Goal: Find specific page/section: Find specific page/section

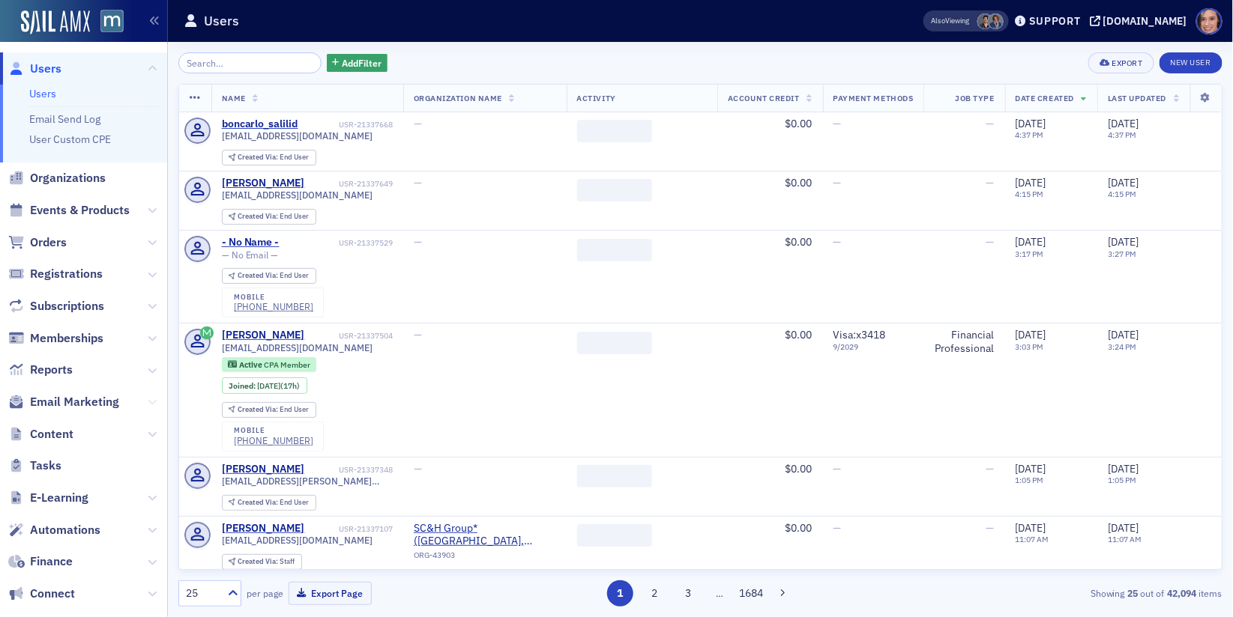
click at [154, 398] on icon at bounding box center [152, 402] width 9 height 9
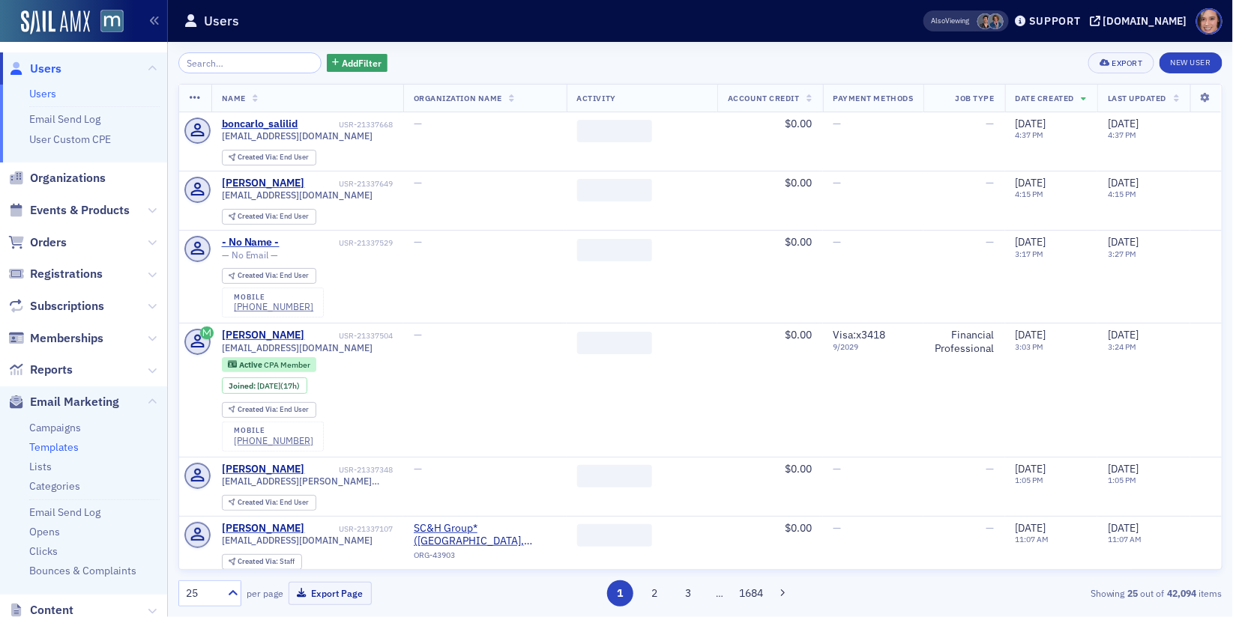
click at [49, 447] on link "Templates" at bounding box center [53, 447] width 49 height 13
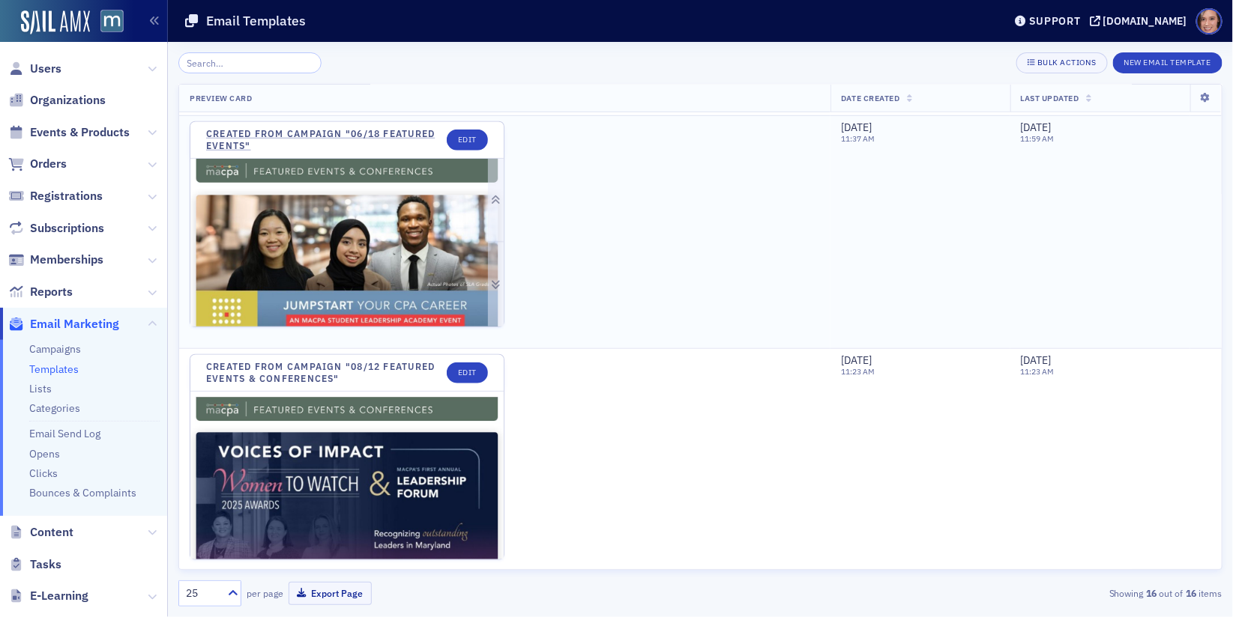
scroll to position [450, 0]
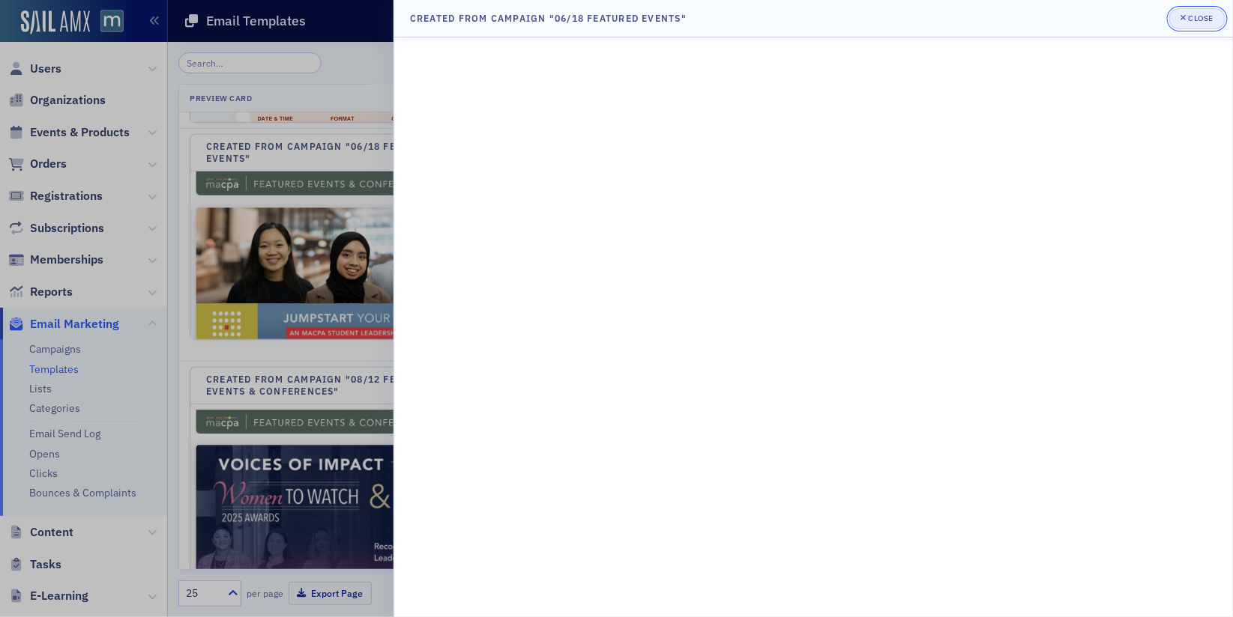
click at [1195, 14] on div "Close" at bounding box center [1201, 18] width 25 height 8
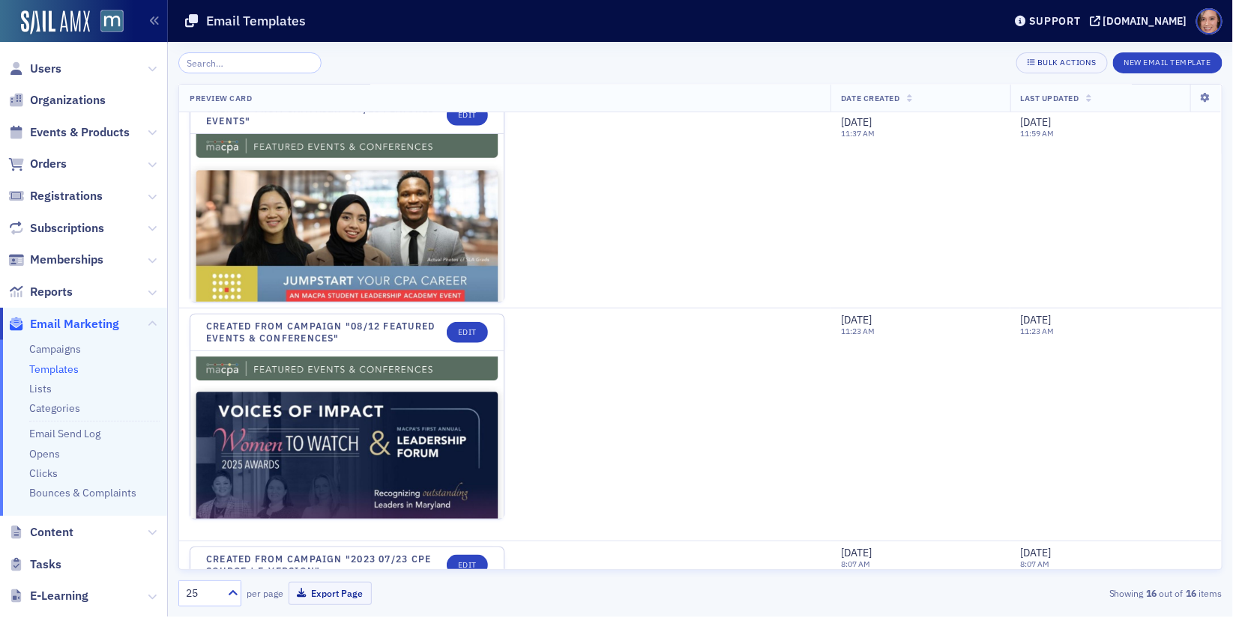
scroll to position [414, 0]
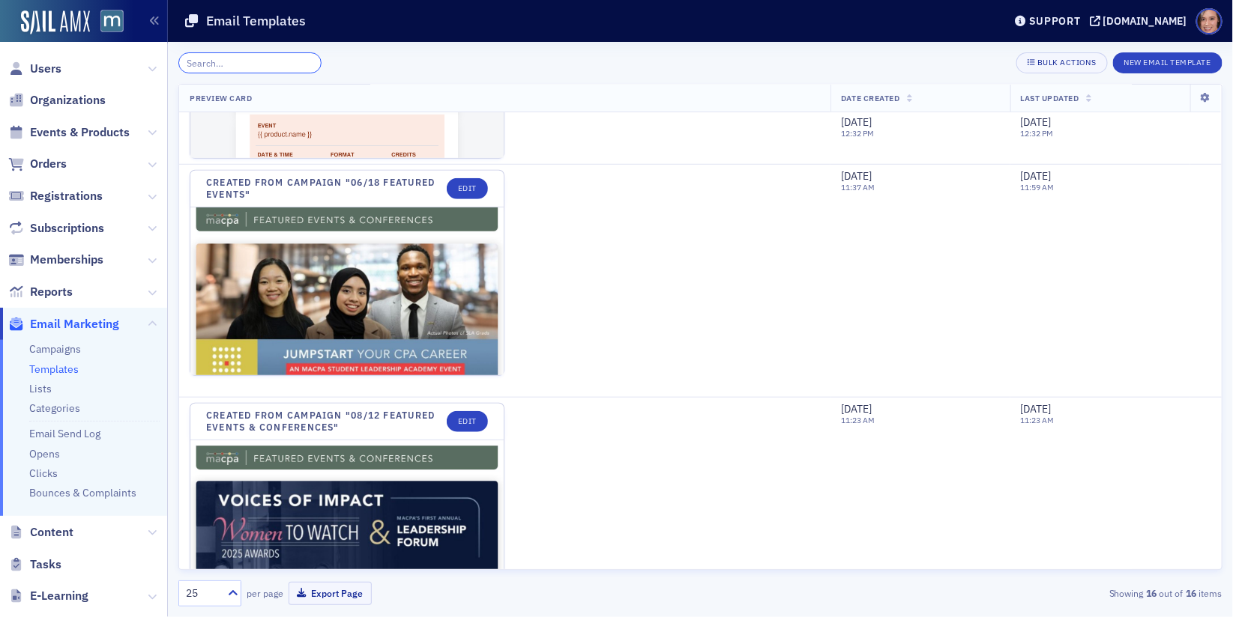
click at [271, 56] on input "search" at bounding box center [249, 62] width 143 height 21
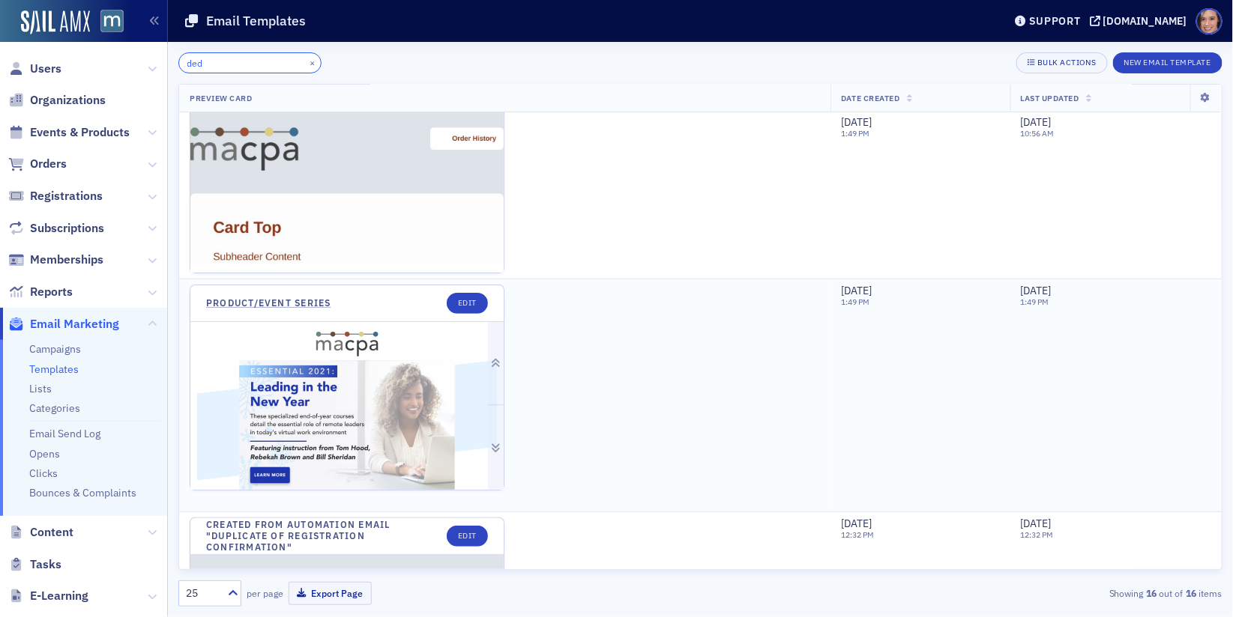
scroll to position [54, 0]
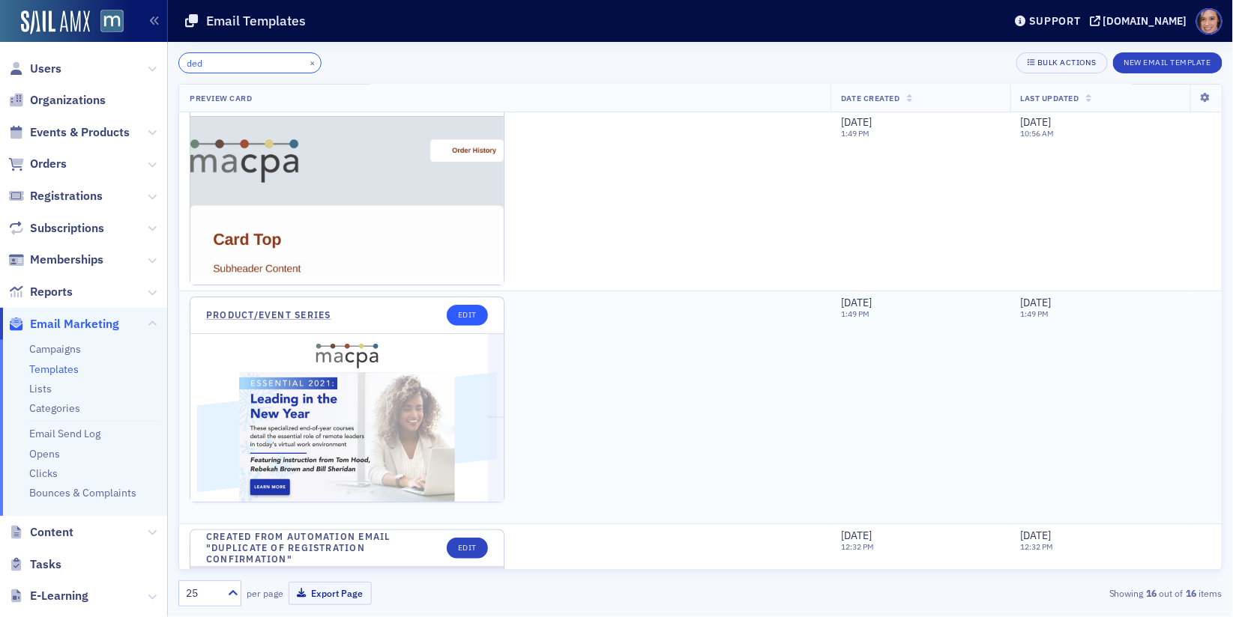
type input "ded"
click at [469, 314] on link "Edit" at bounding box center [467, 315] width 41 height 21
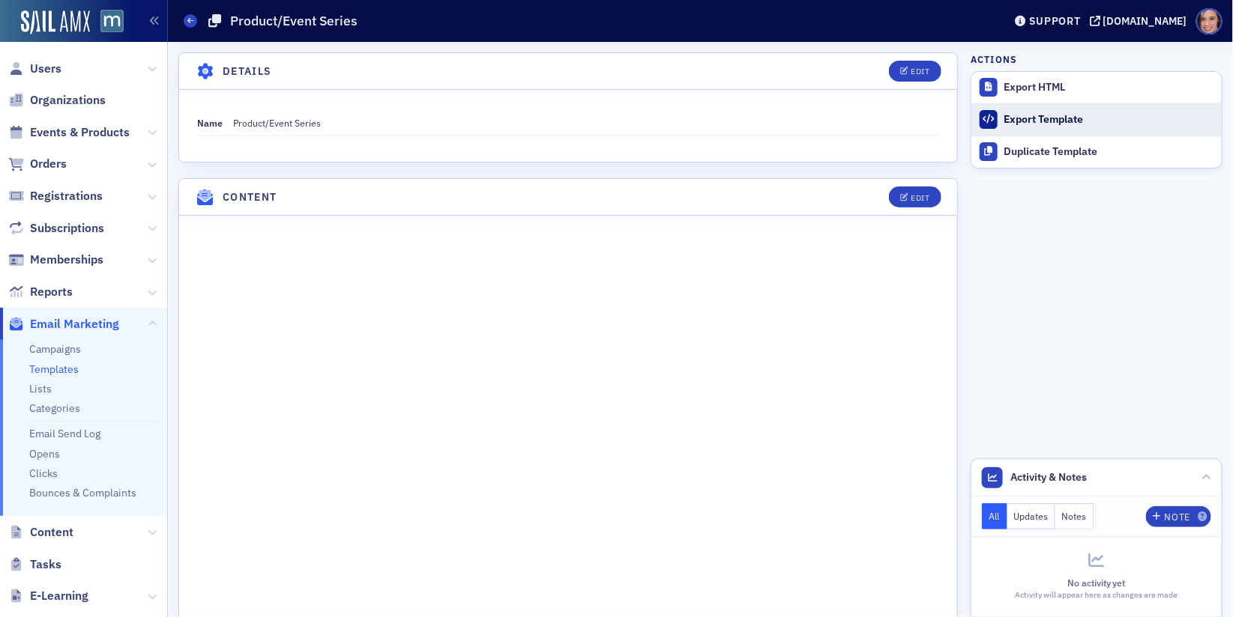
click at [1051, 118] on div "Export Template" at bounding box center [1109, 119] width 210 height 13
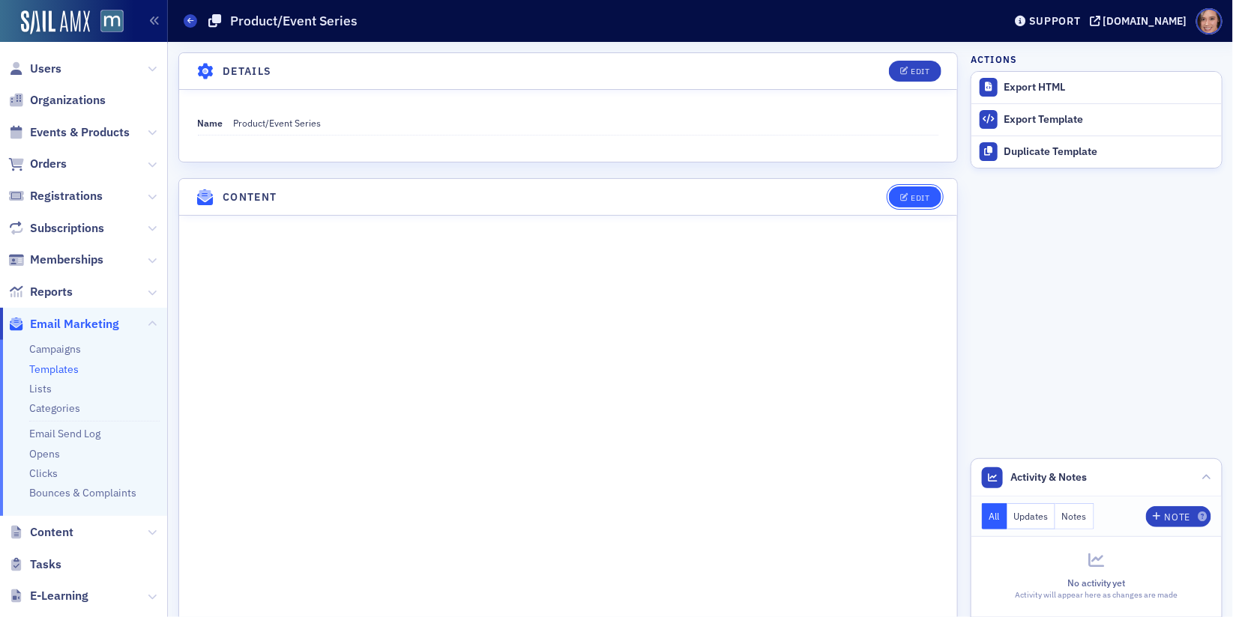
click at [931, 188] on button "Edit" at bounding box center [915, 197] width 52 height 21
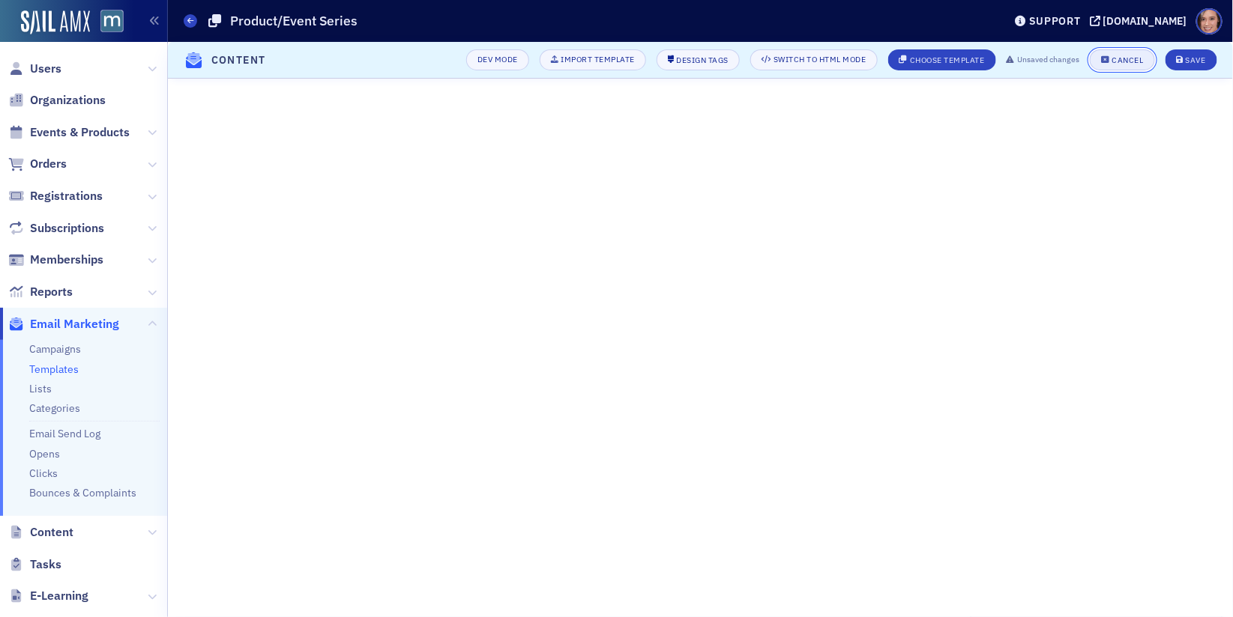
click at [1108, 62] on icon "button" at bounding box center [1105, 60] width 9 height 8
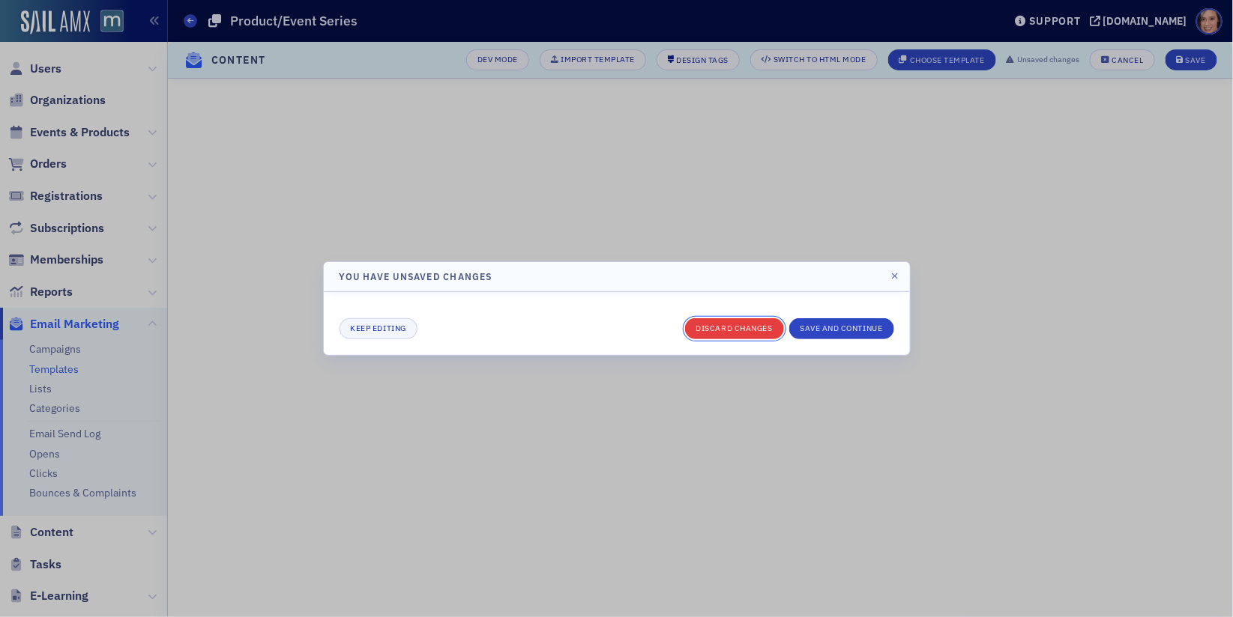
click at [764, 327] on button "Discard changes" at bounding box center [734, 328] width 99 height 21
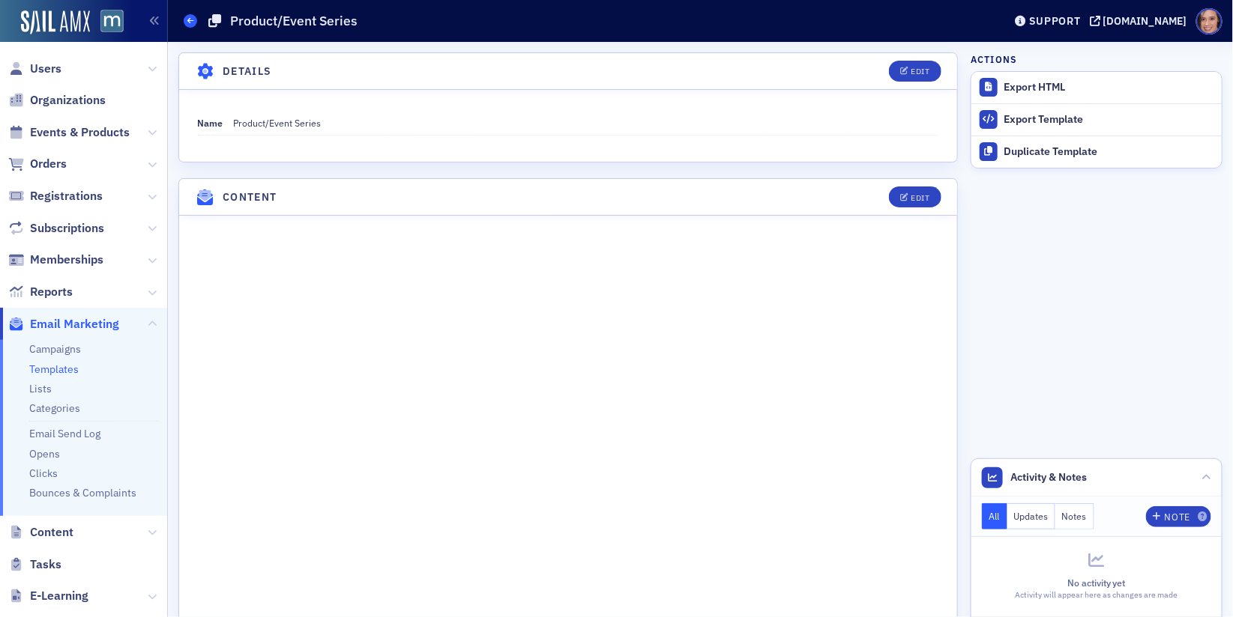
click at [188, 25] on span at bounding box center [190, 20] width 13 height 13
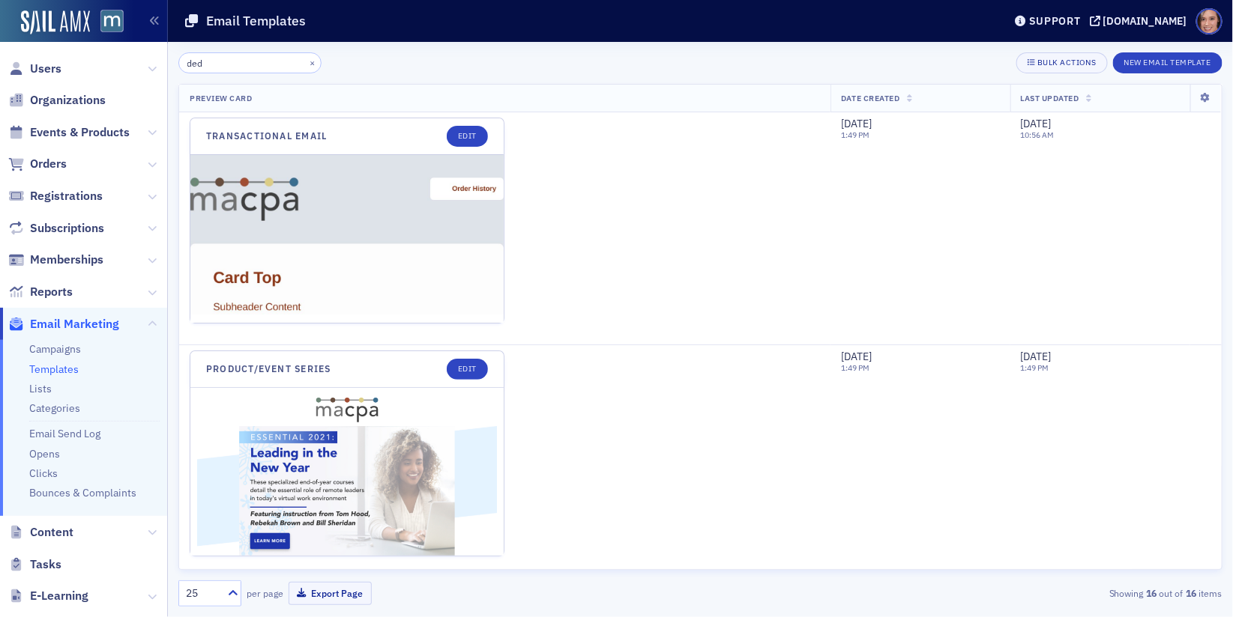
click at [220, 61] on input "ded" at bounding box center [249, 62] width 143 height 21
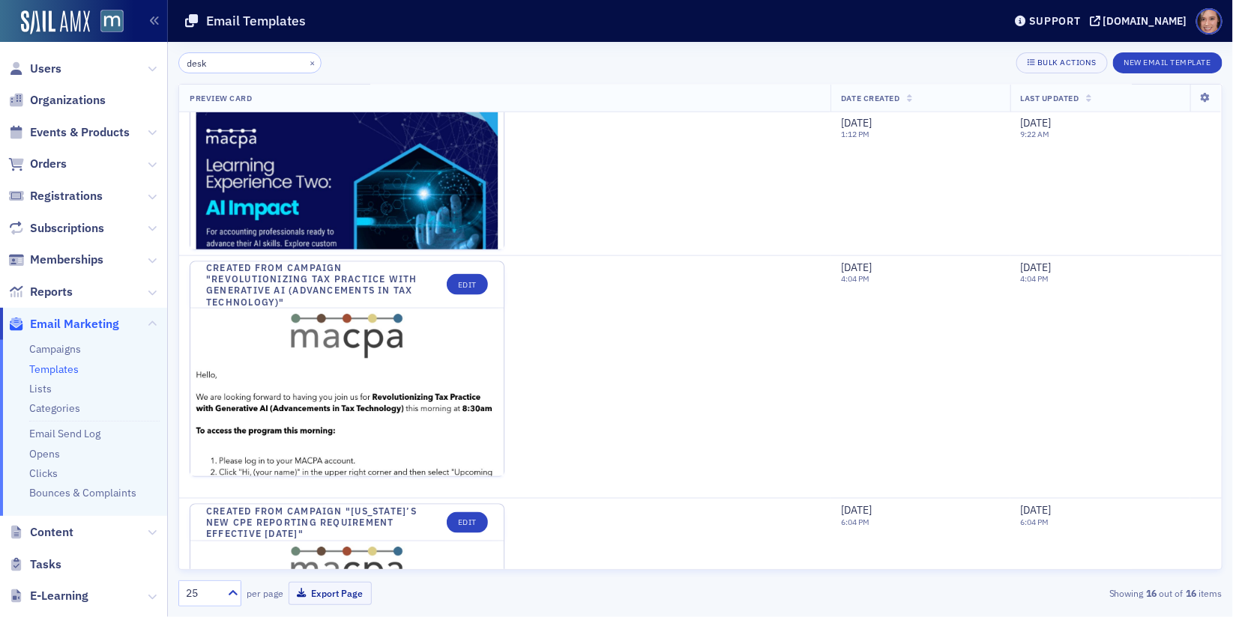
scroll to position [3263, 0]
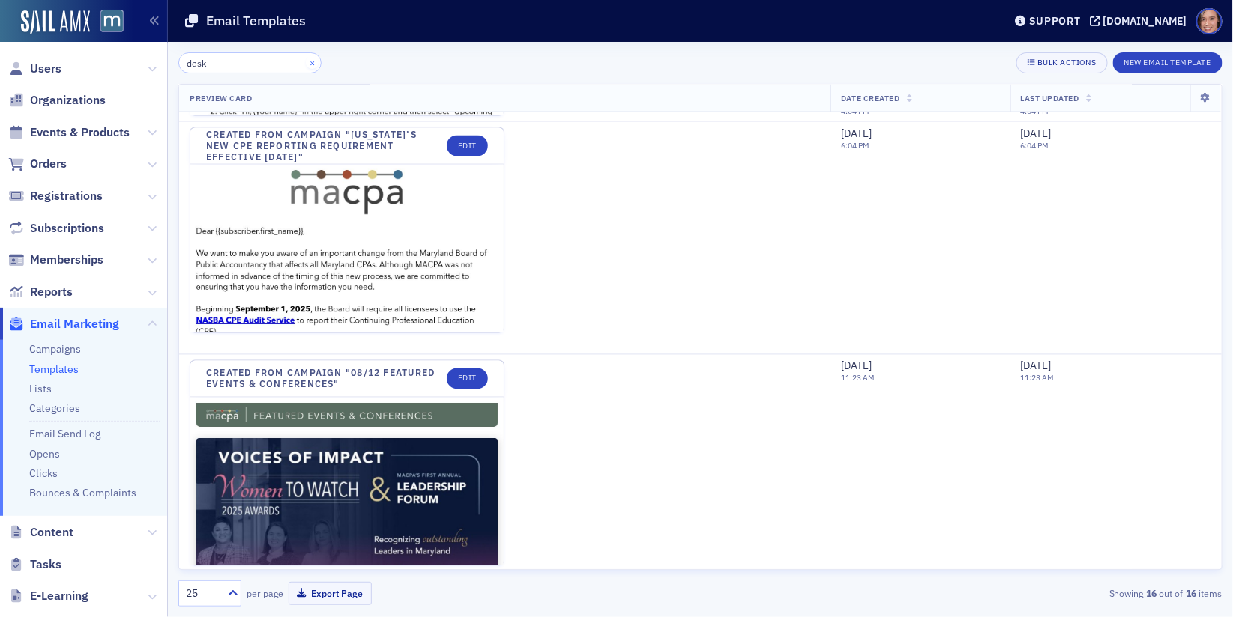
type input "desk"
click at [306, 55] on button "×" at bounding box center [312, 61] width 13 height 13
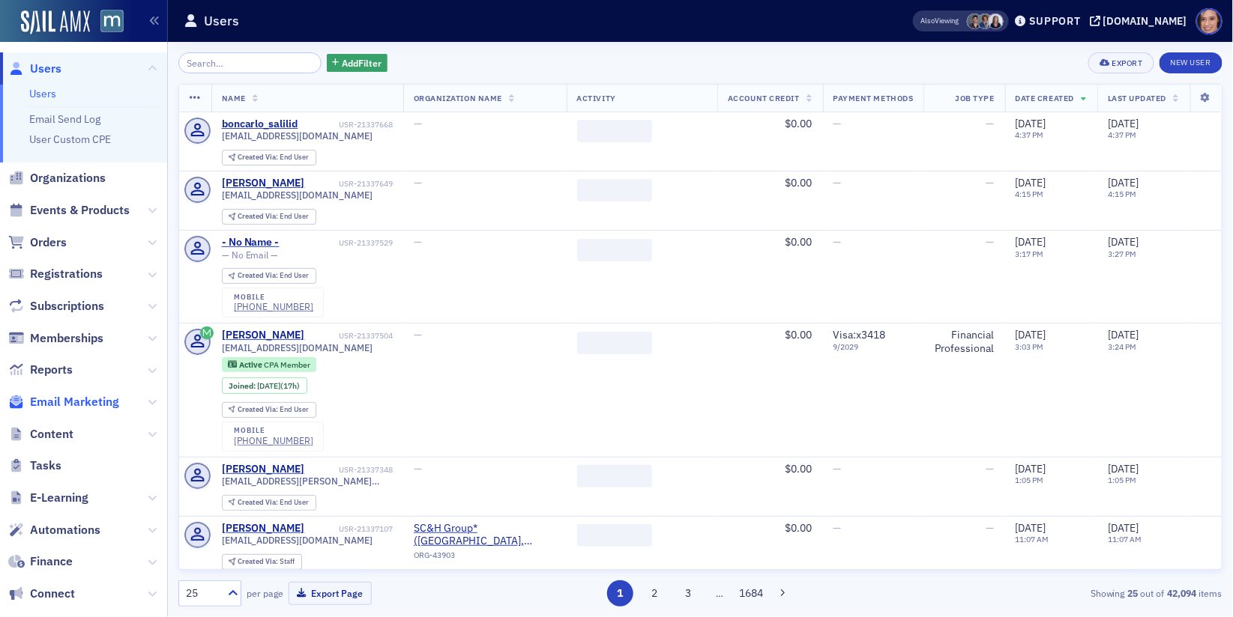
click at [77, 395] on span "Email Marketing" at bounding box center [74, 402] width 89 height 16
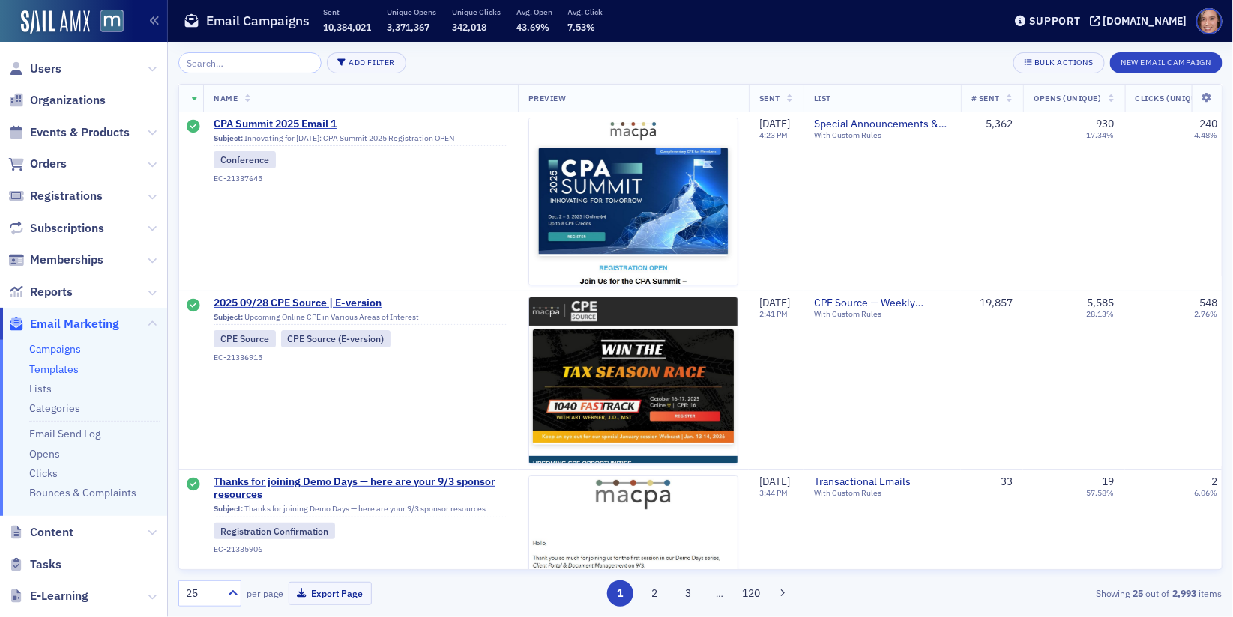
click at [52, 368] on link "Templates" at bounding box center [53, 369] width 49 height 13
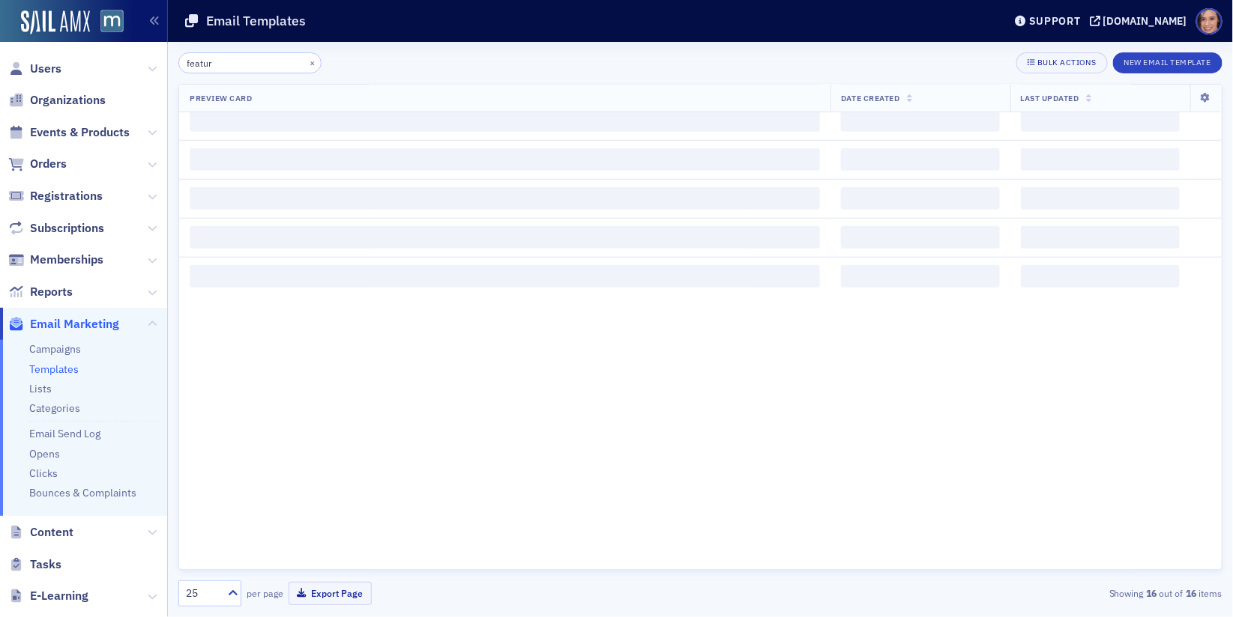
scroll to position [1057, 0]
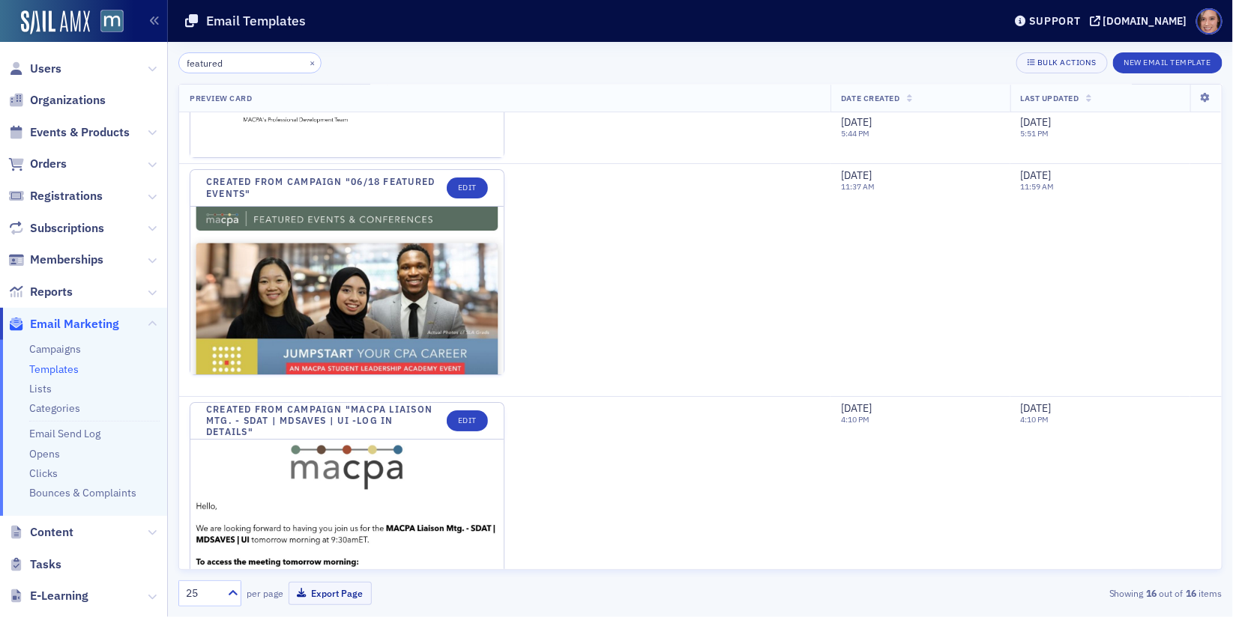
scroll to position [2071, 0]
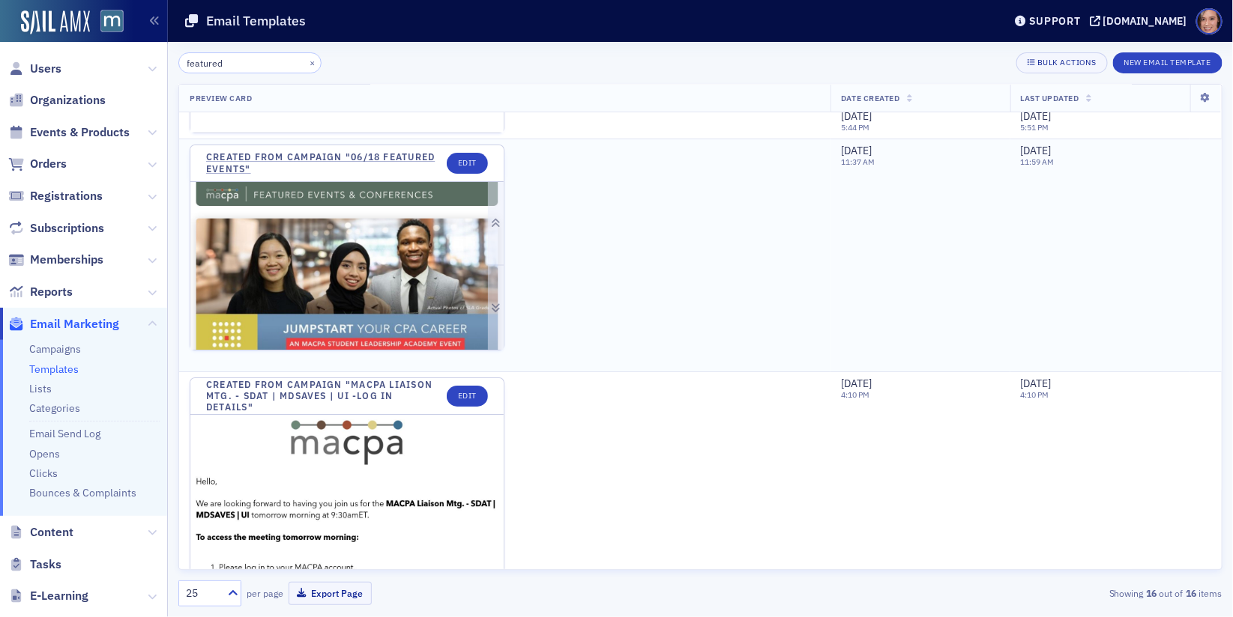
type input "featured"
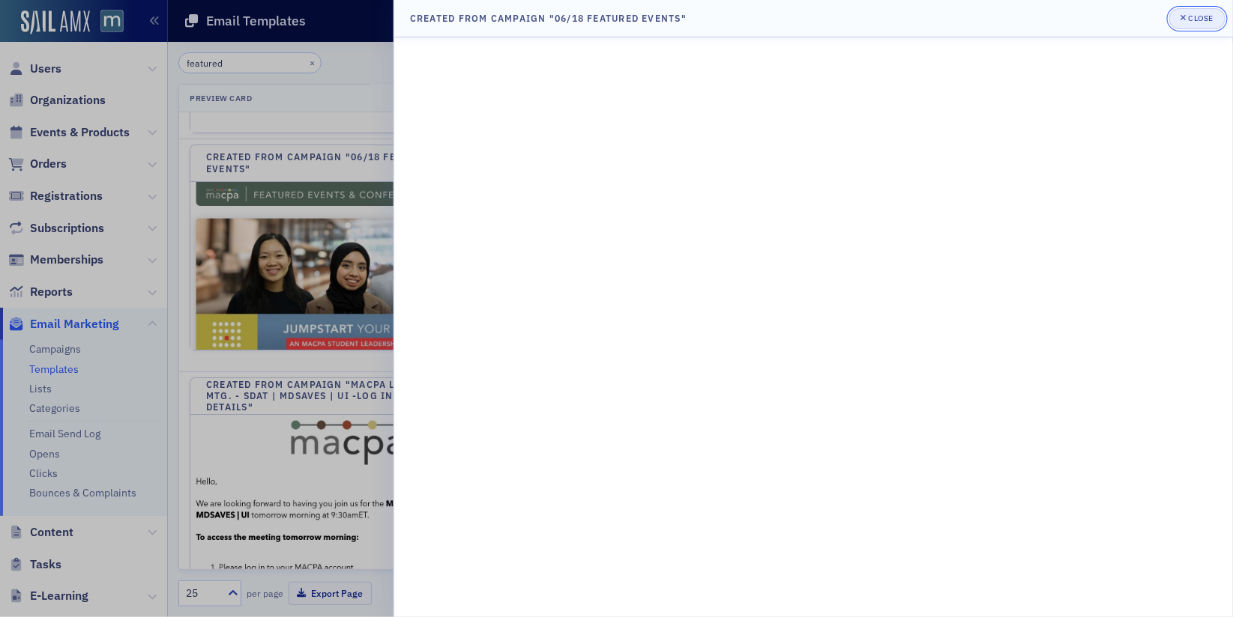
click at [1191, 16] on div "Close" at bounding box center [1201, 18] width 25 height 8
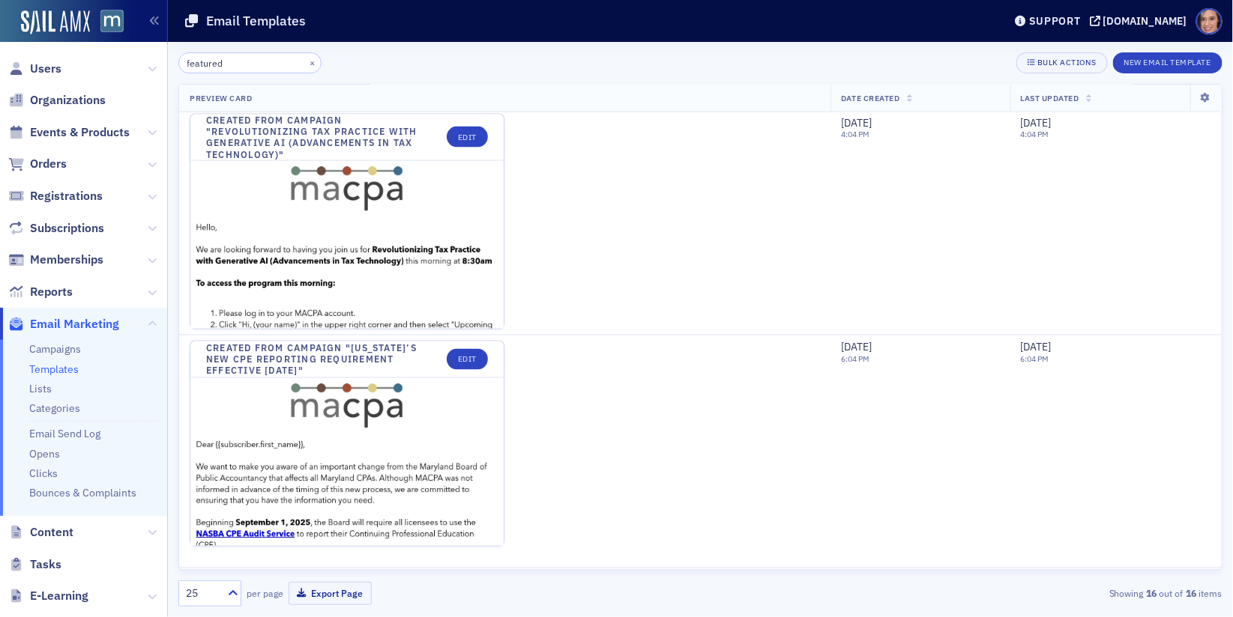
scroll to position [3263, 0]
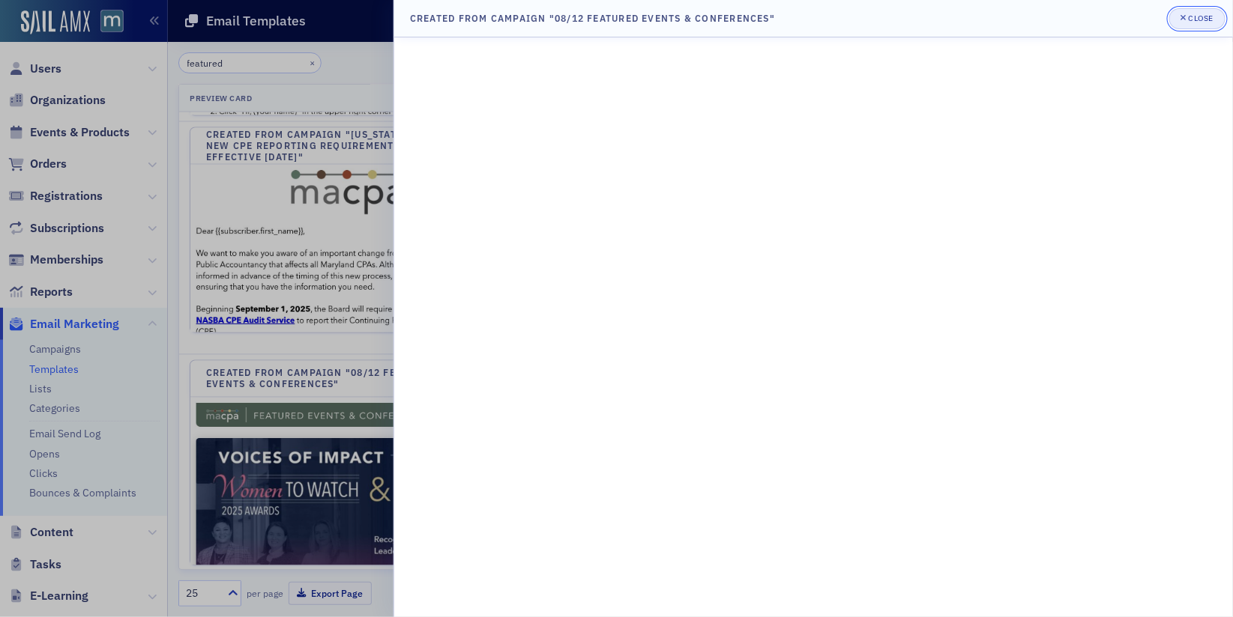
click at [1183, 10] on button "Close" at bounding box center [1196, 18] width 55 height 21
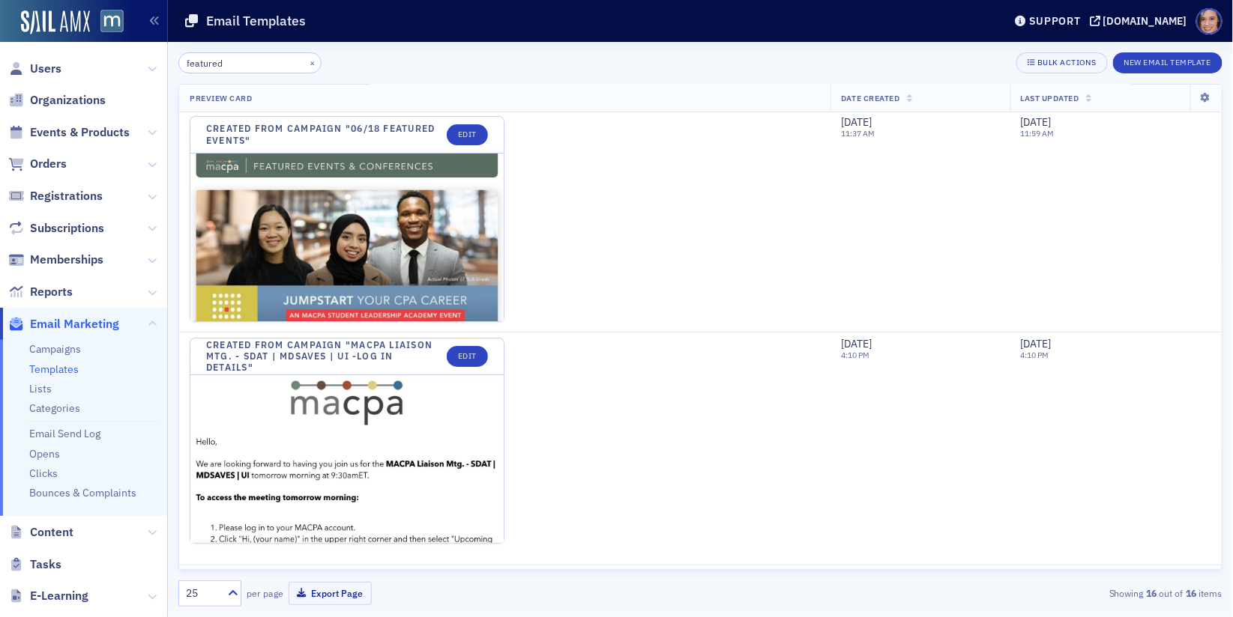
scroll to position [2092, 0]
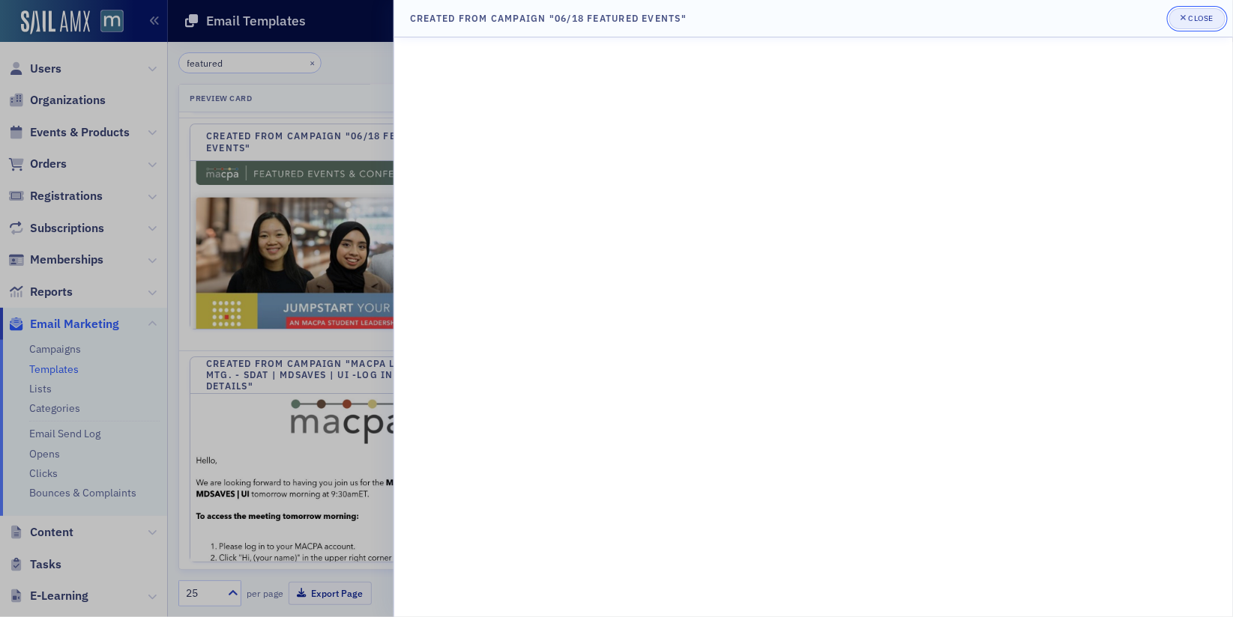
click at [1201, 18] on div "Close" at bounding box center [1201, 18] width 25 height 8
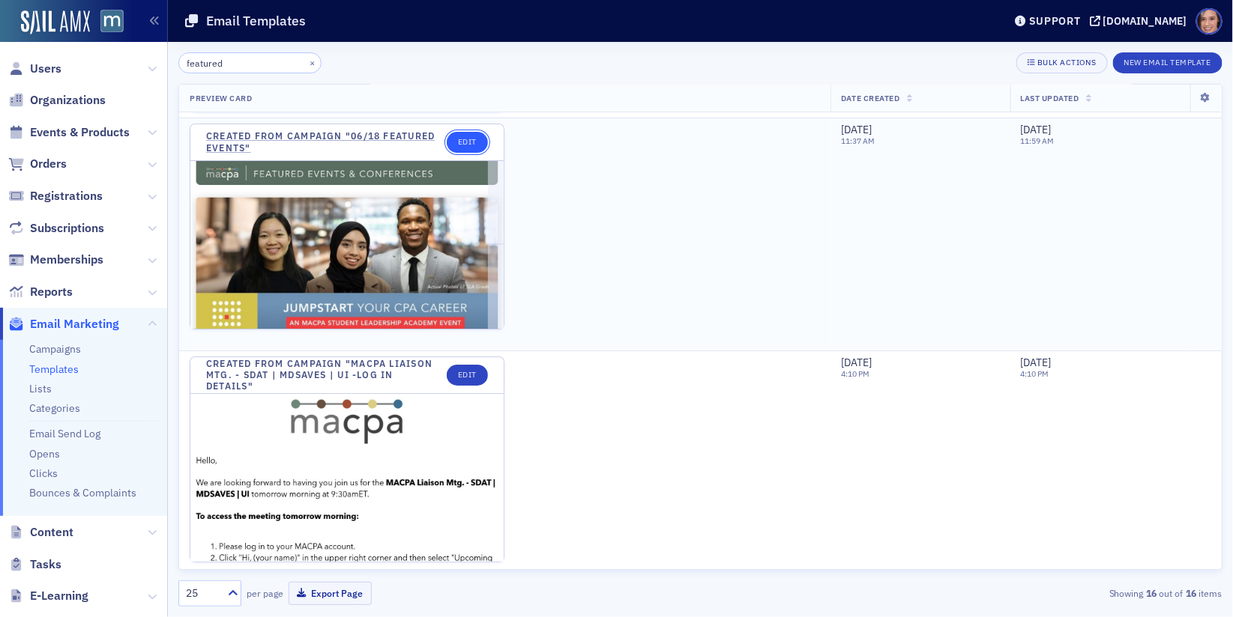
click at [468, 133] on link "Edit" at bounding box center [467, 142] width 41 height 21
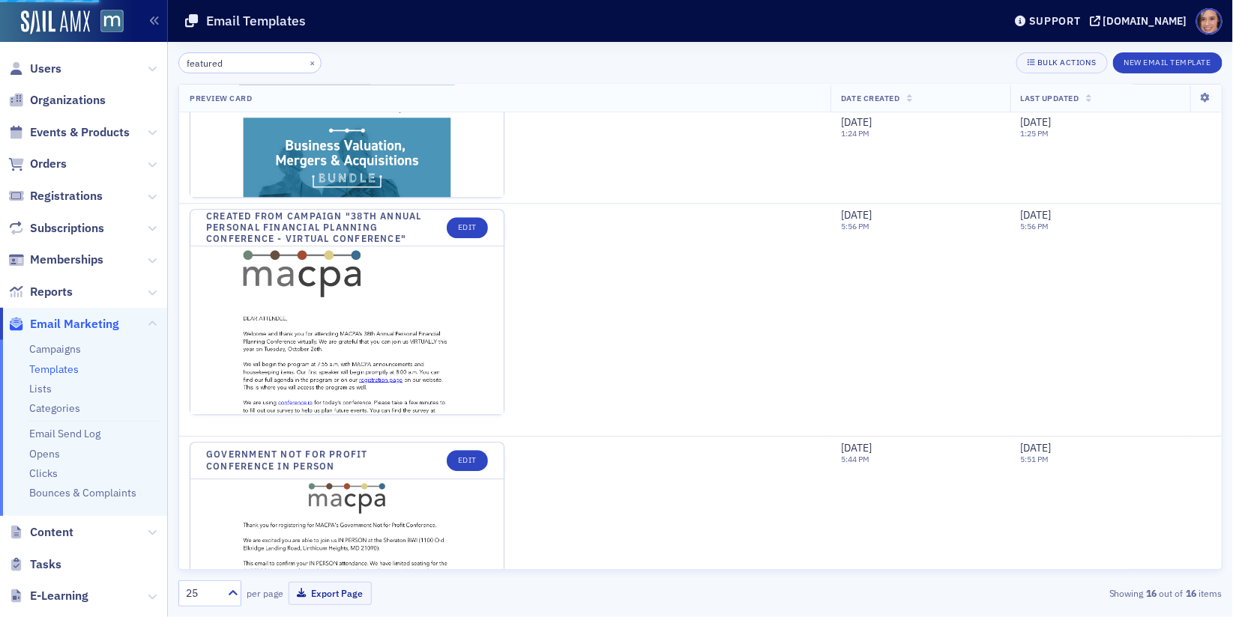
scroll to position [1274, 0]
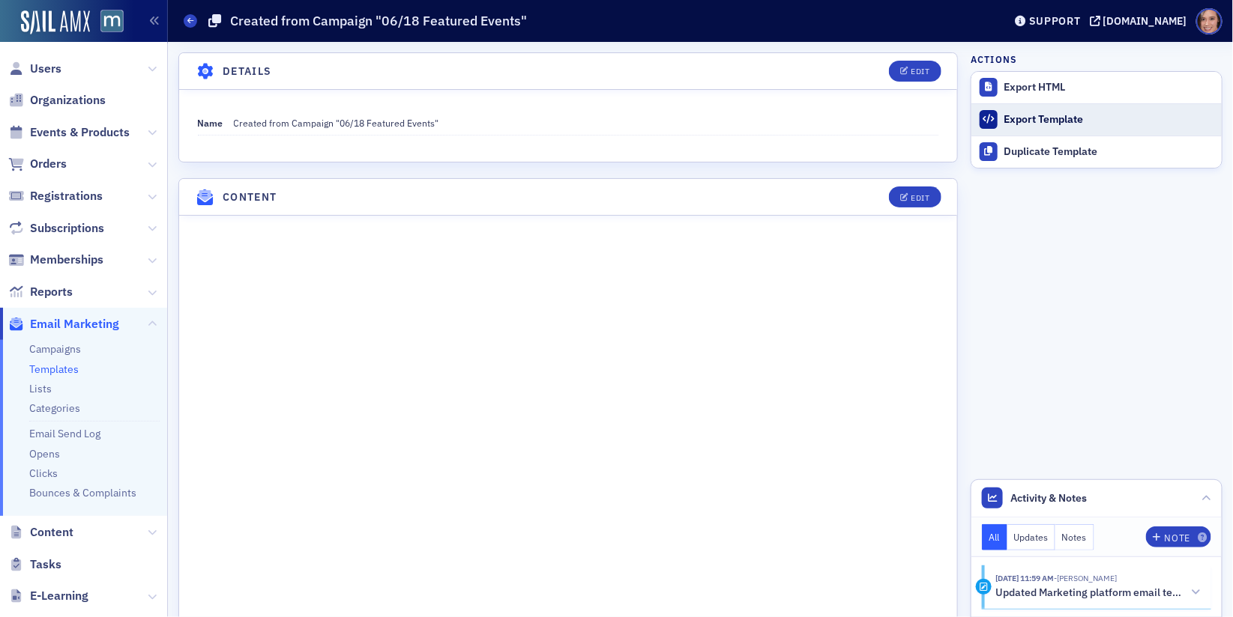
click at [1041, 113] on div "Export Template" at bounding box center [1109, 119] width 210 height 13
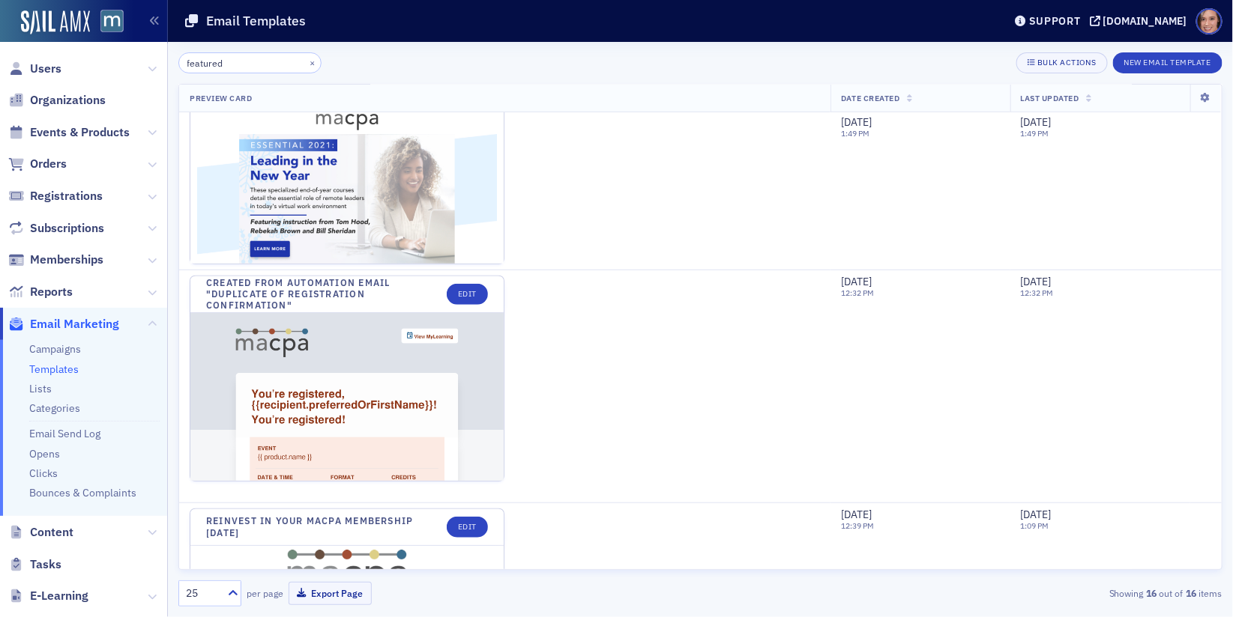
scroll to position [219, 0]
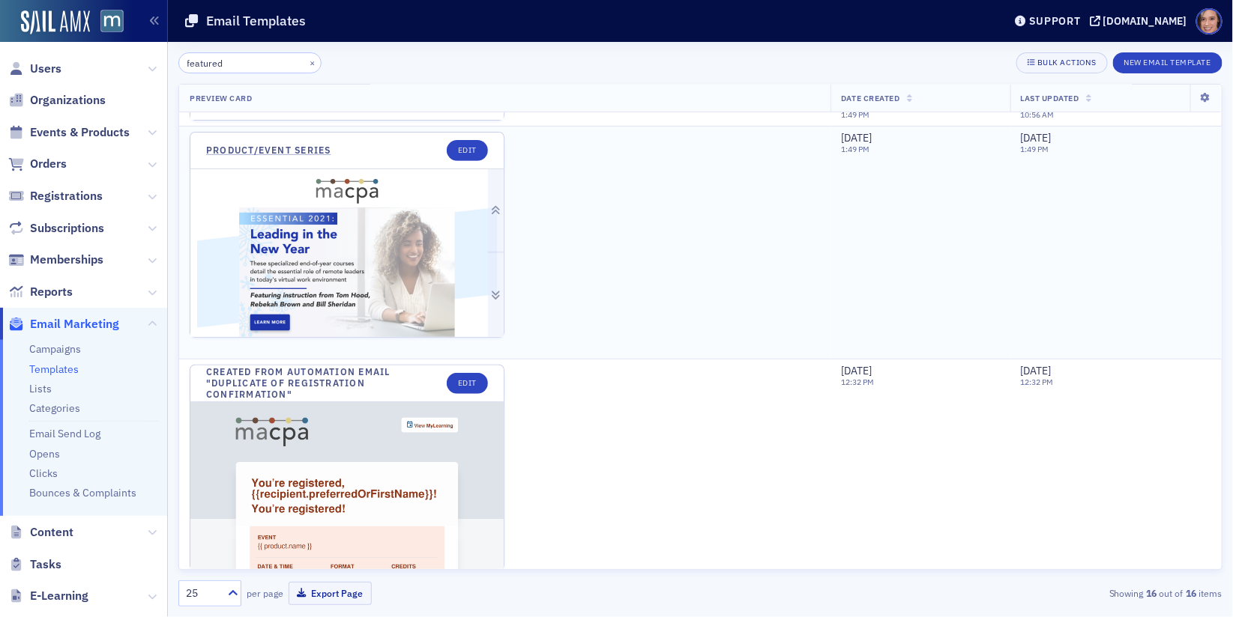
click at [386, 299] on img at bounding box center [346, 559] width 313 height 780
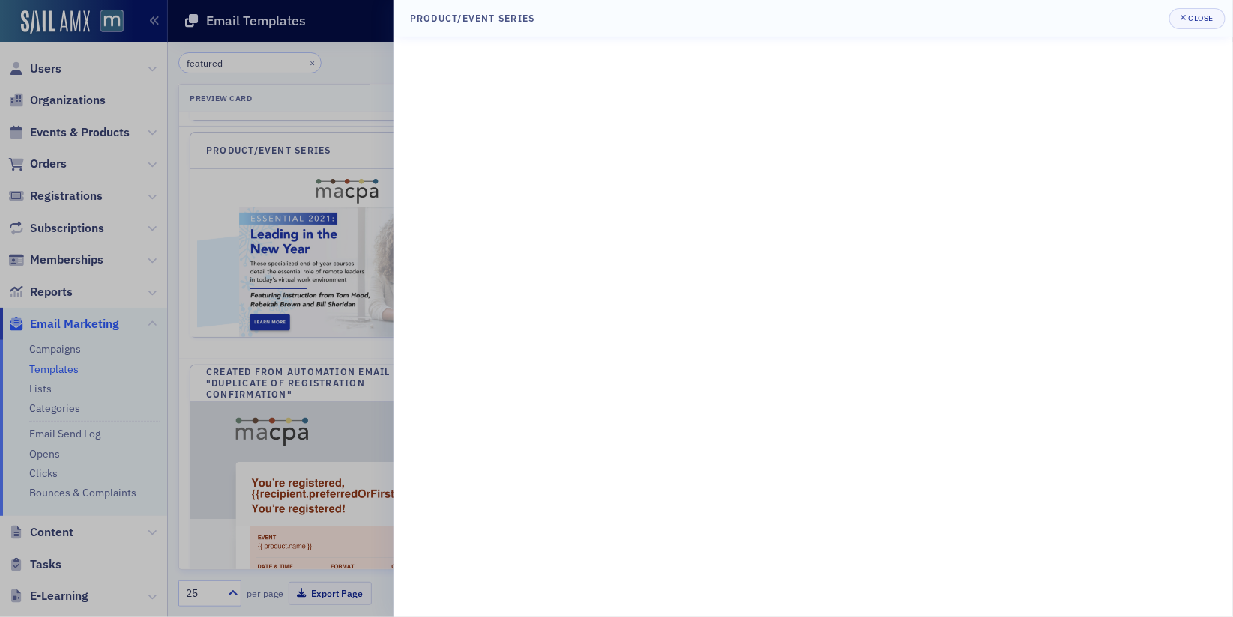
click at [353, 84] on div at bounding box center [616, 308] width 1233 height 617
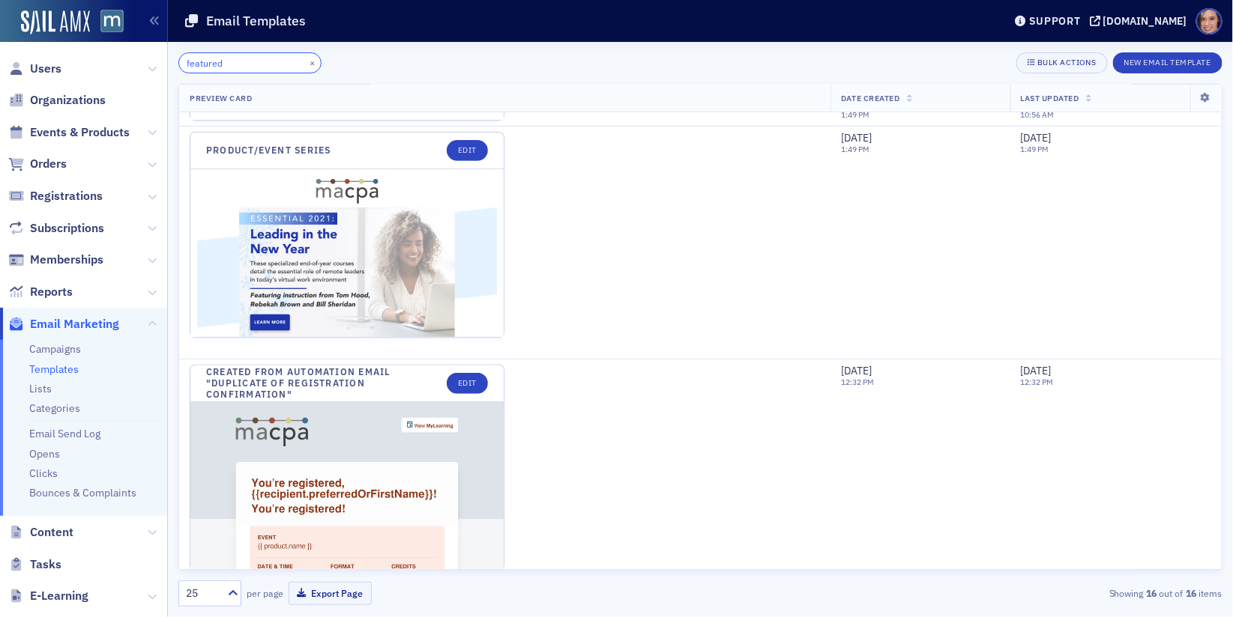
click at [216, 66] on input "featured" at bounding box center [249, 62] width 143 height 21
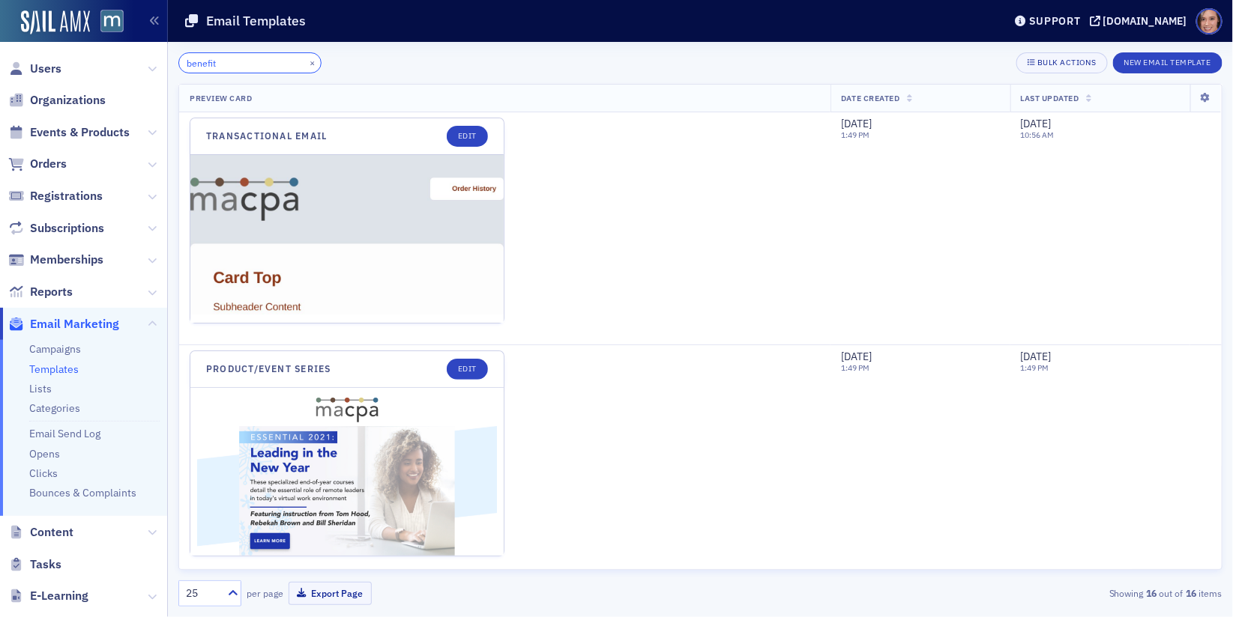
type input "benefit"
click at [61, 342] on ul "Campaigns Templates Lists Categories Email Send Log Opens Clicks Bounces & Comp…" at bounding box center [83, 428] width 167 height 177
click at [63, 345] on link "Campaigns" at bounding box center [55, 348] width 52 height 13
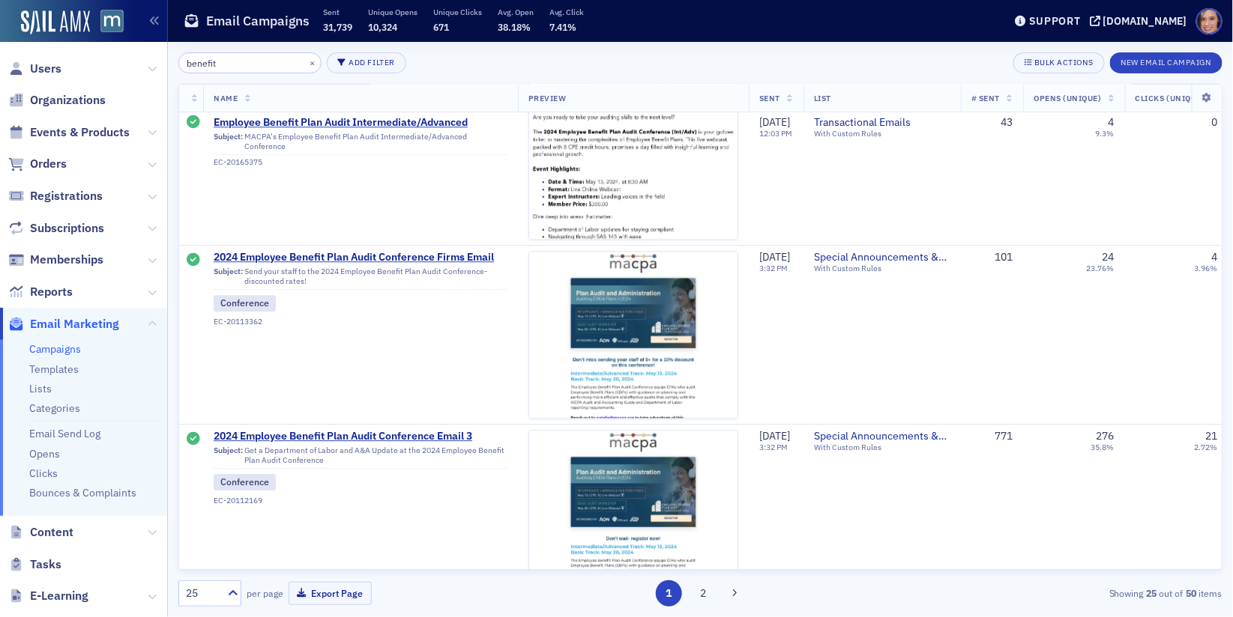
scroll to position [4010, 0]
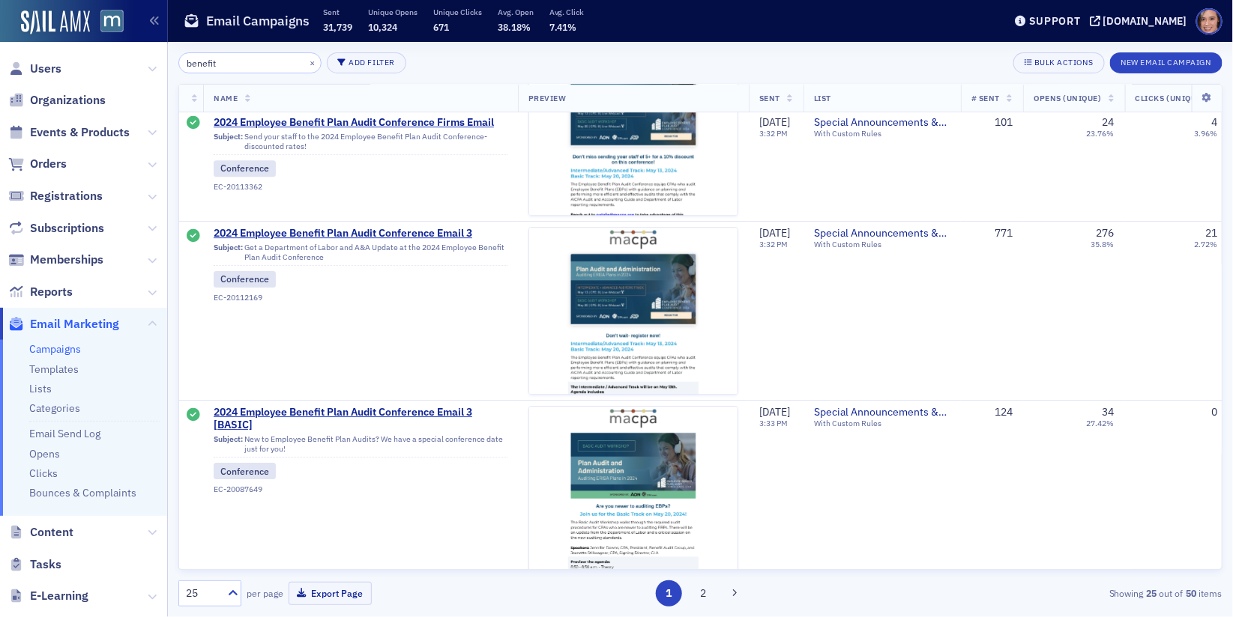
type input "benefit"
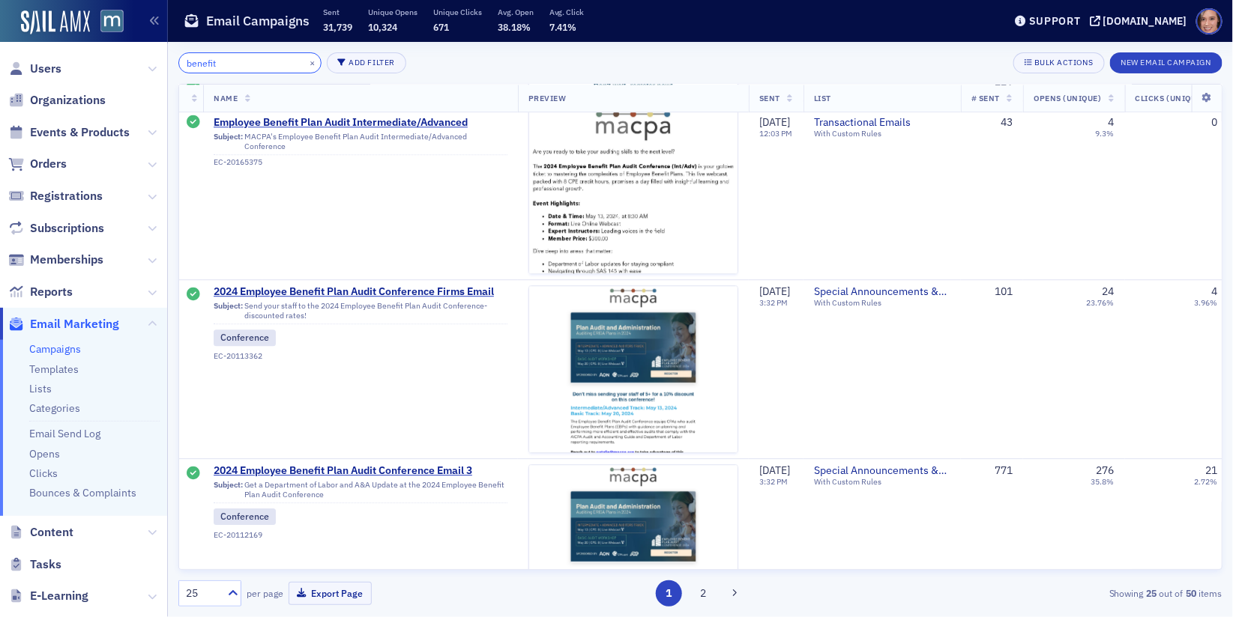
scroll to position [3808, 0]
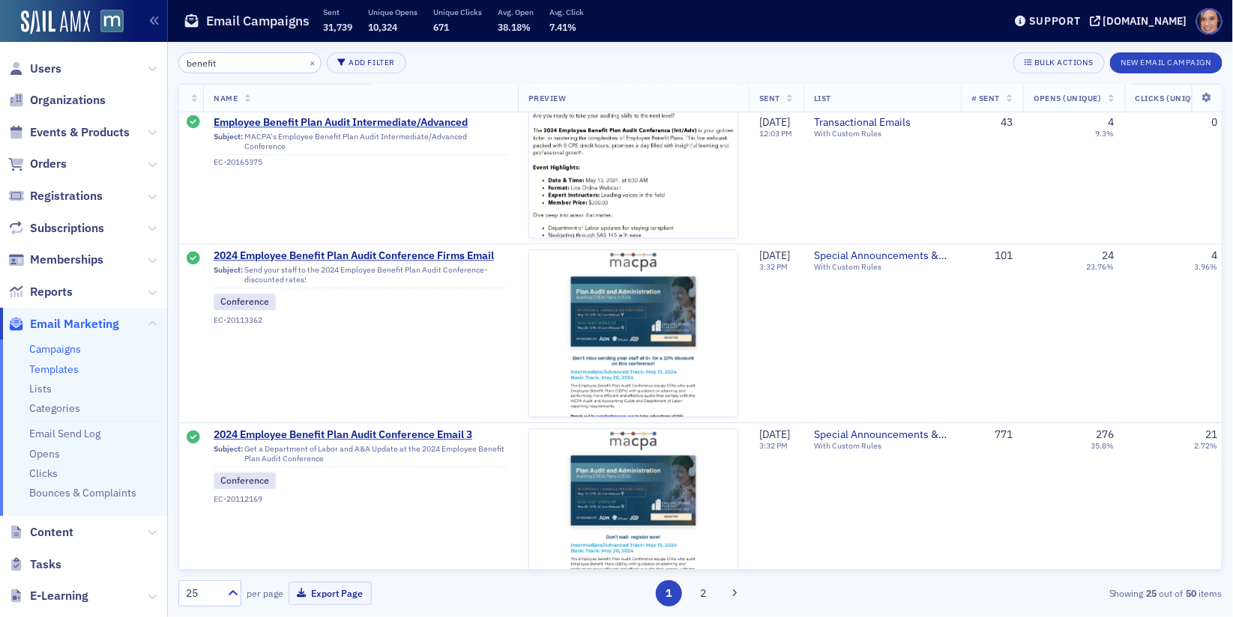
click at [67, 369] on link "Templates" at bounding box center [53, 369] width 49 height 13
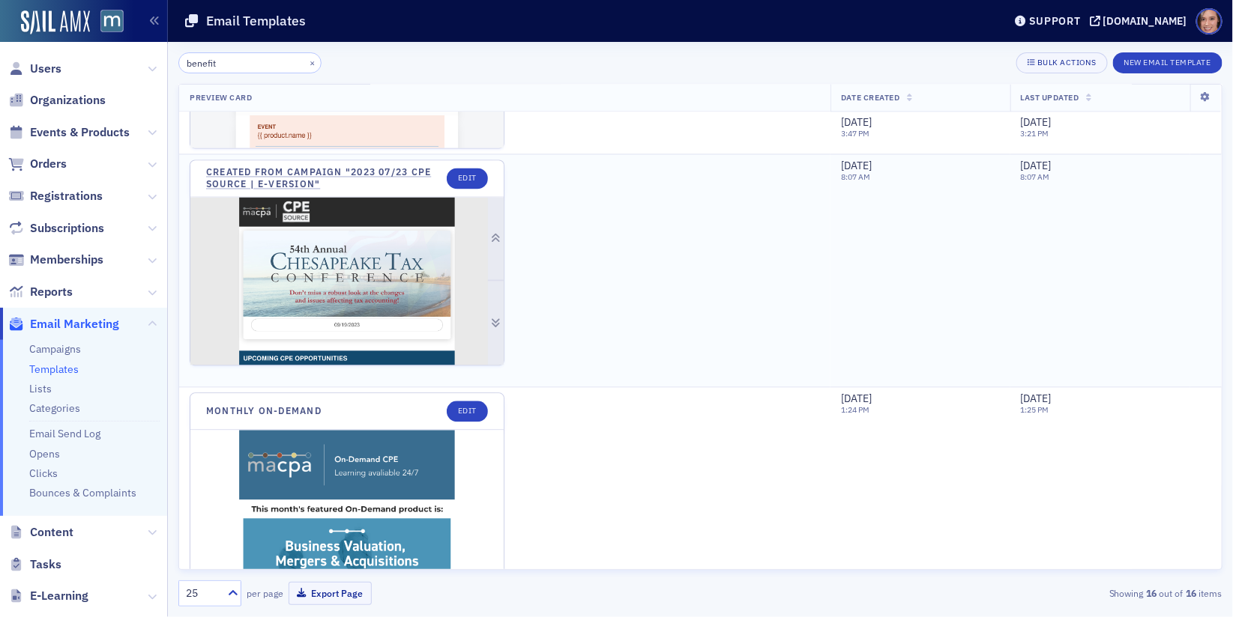
scroll to position [1110, 0]
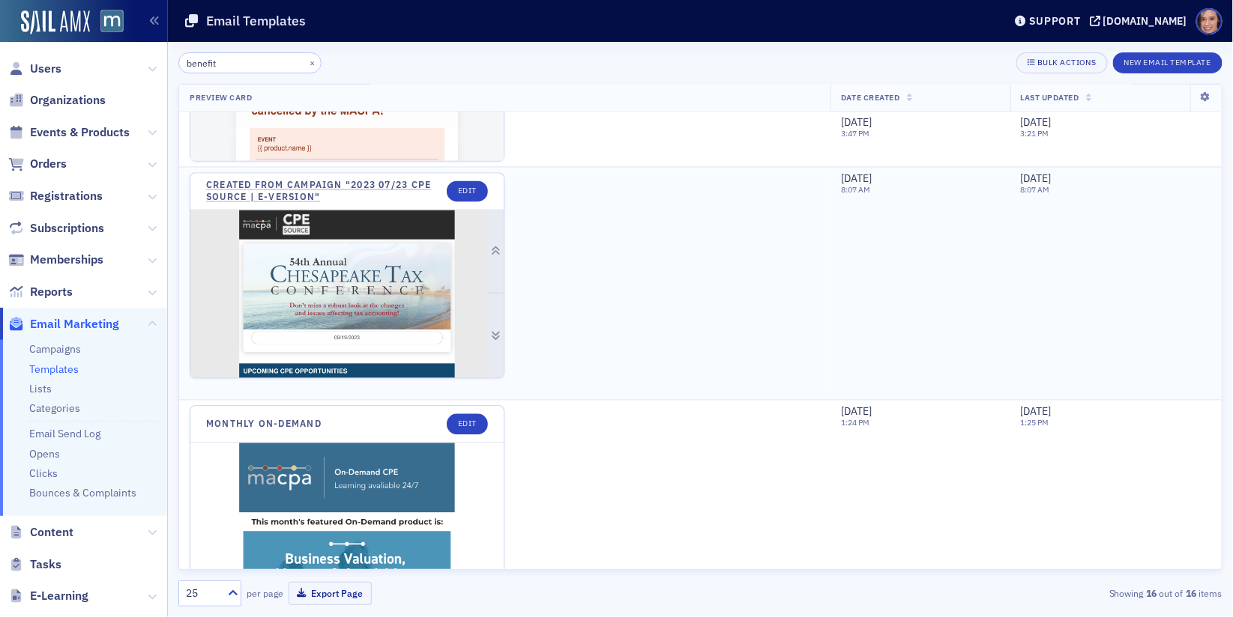
click at [387, 336] on img at bounding box center [346, 328] width 313 height 235
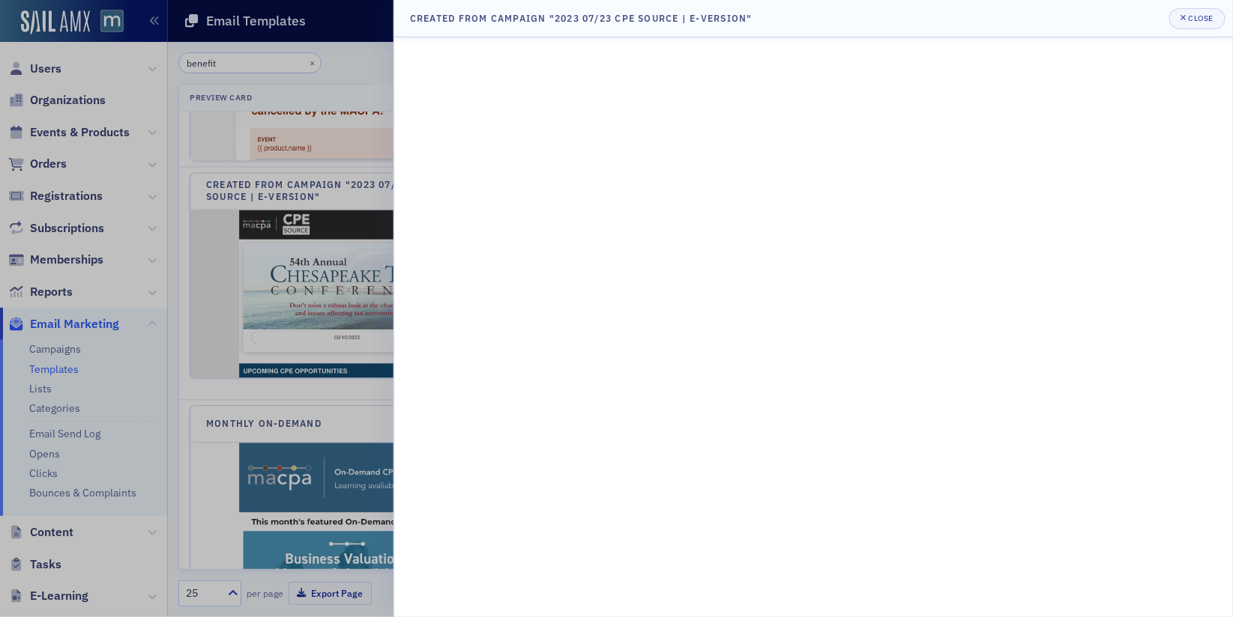
click at [366, 373] on div at bounding box center [616, 308] width 1233 height 617
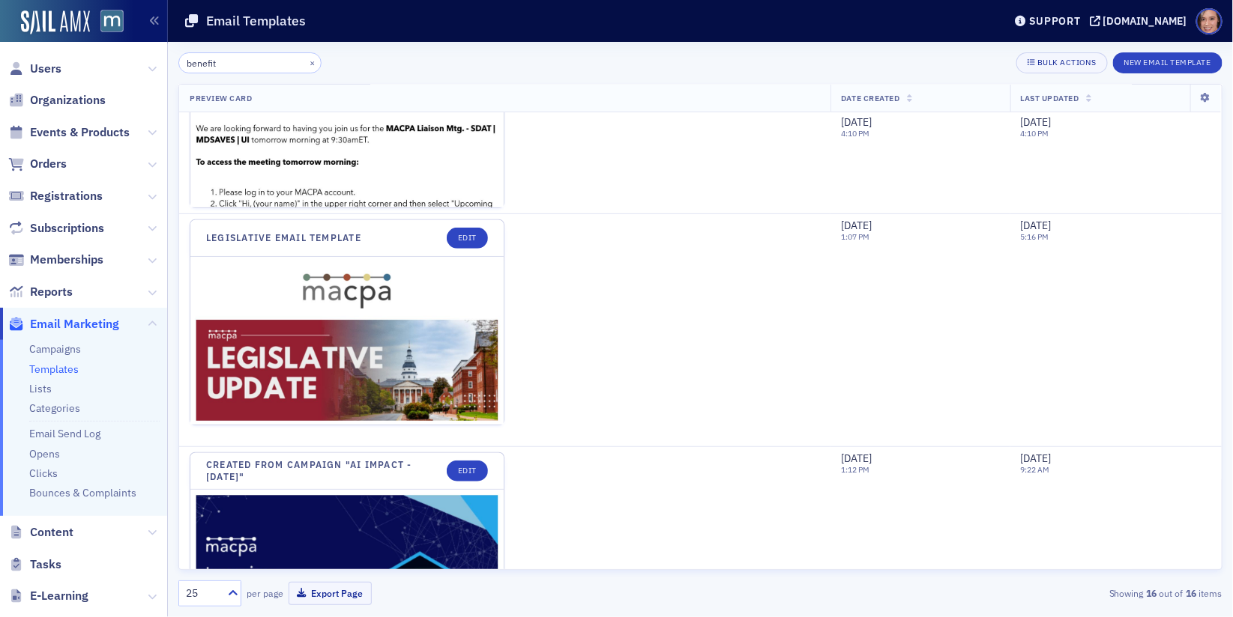
scroll to position [2552, 0]
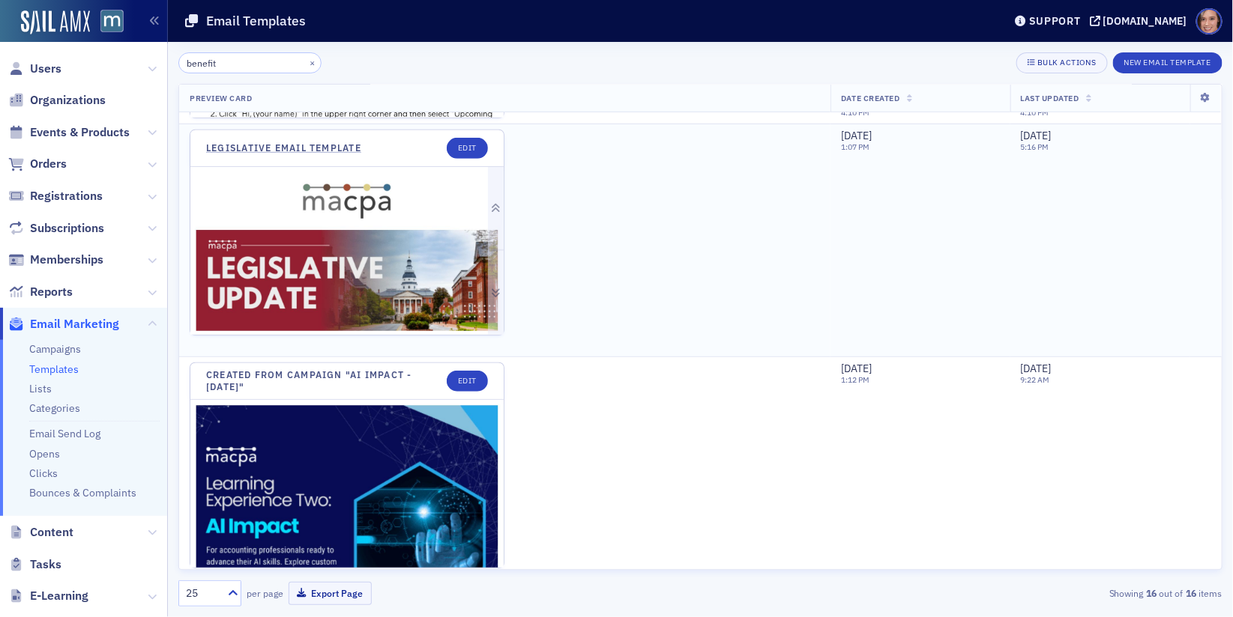
click at [378, 236] on img at bounding box center [346, 561] width 313 height 788
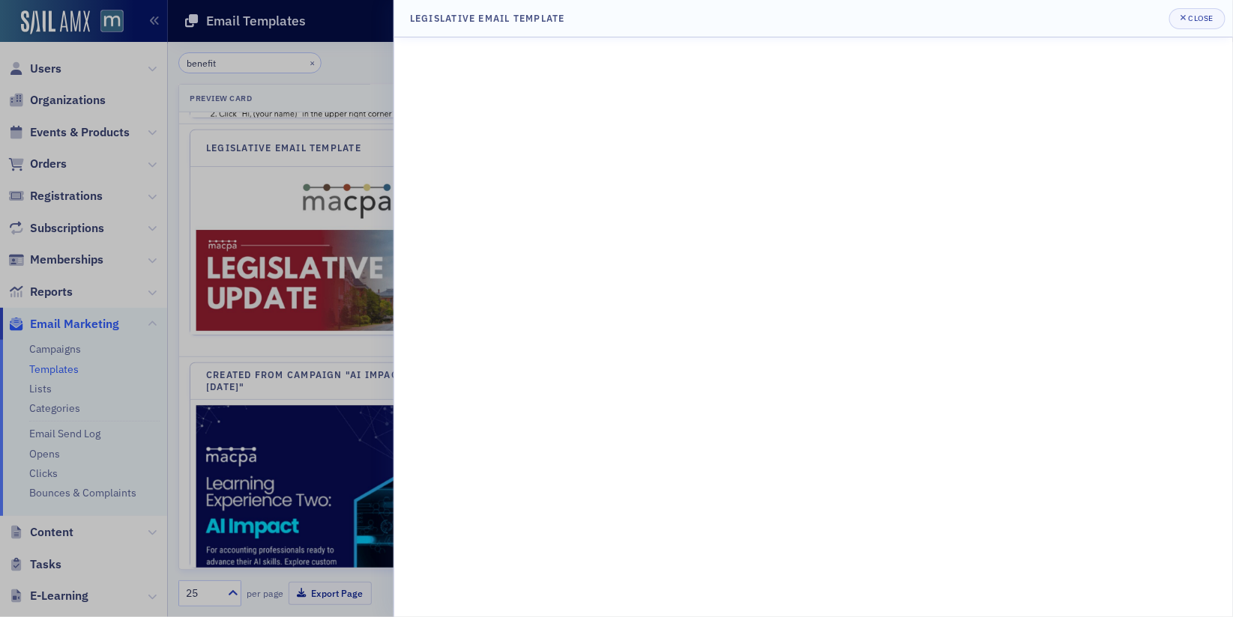
click at [343, 275] on div at bounding box center [616, 308] width 1233 height 617
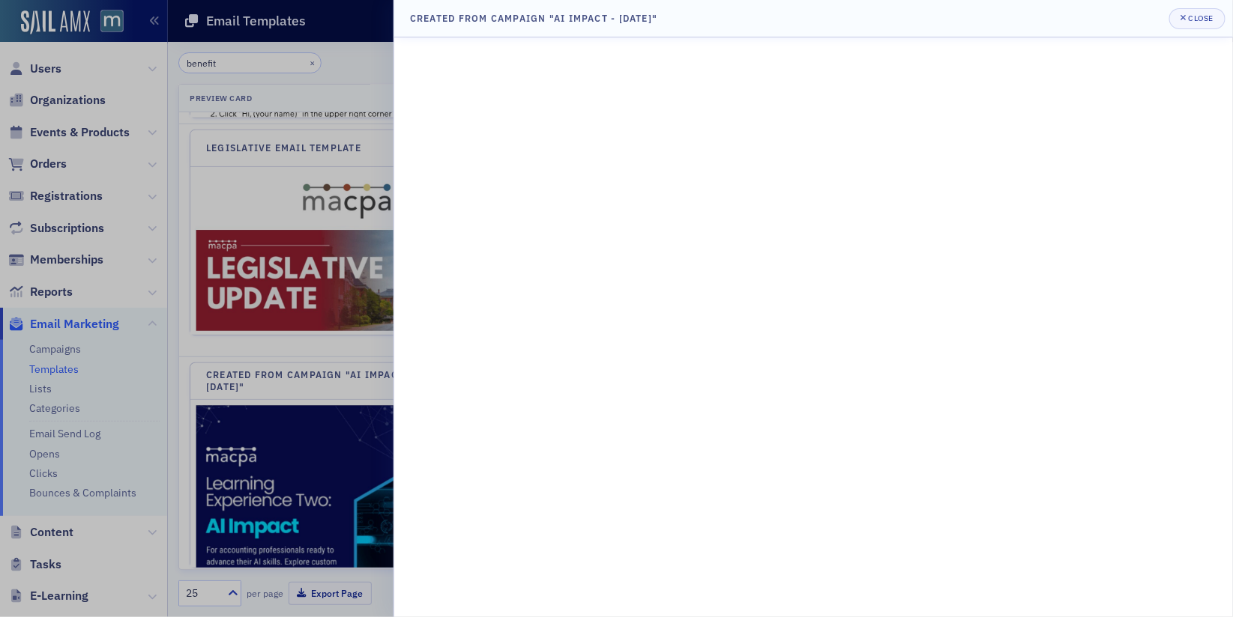
click at [271, 465] on div at bounding box center [616, 308] width 1233 height 617
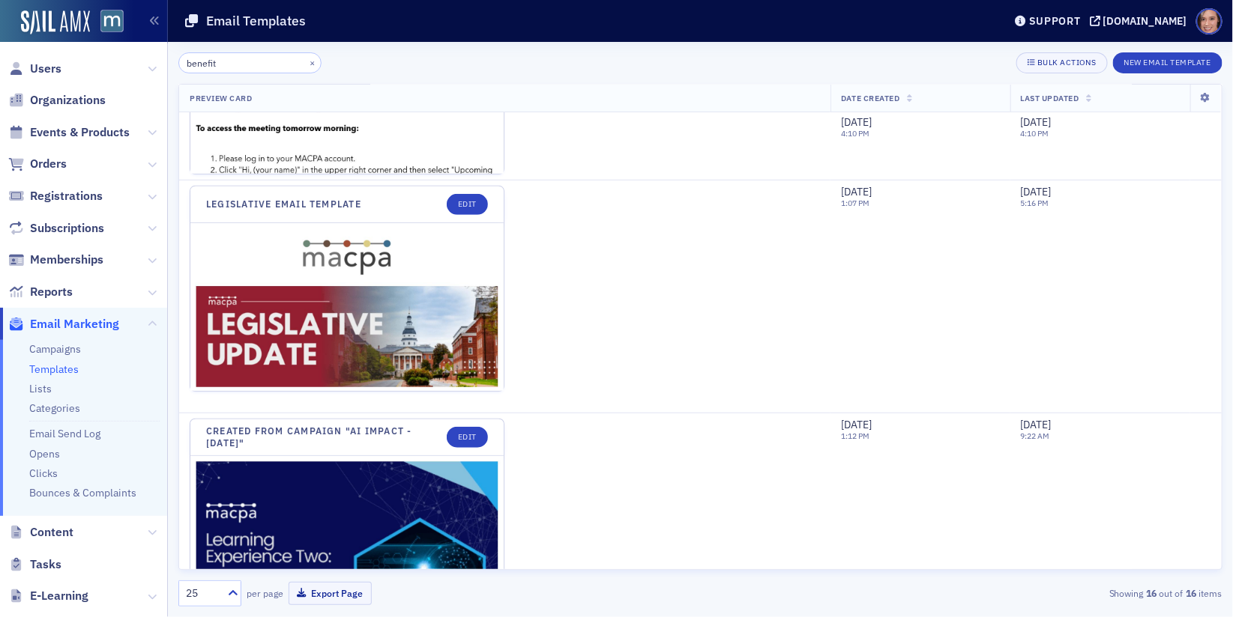
scroll to position [217, 0]
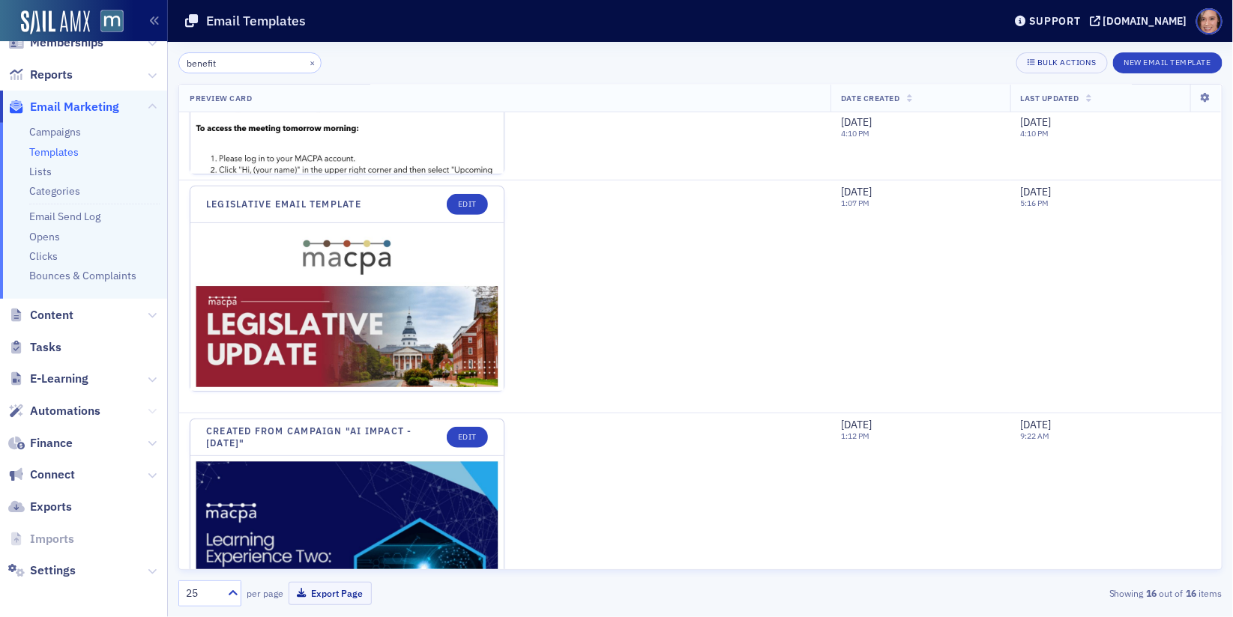
click at [153, 413] on icon at bounding box center [152, 411] width 9 height 9
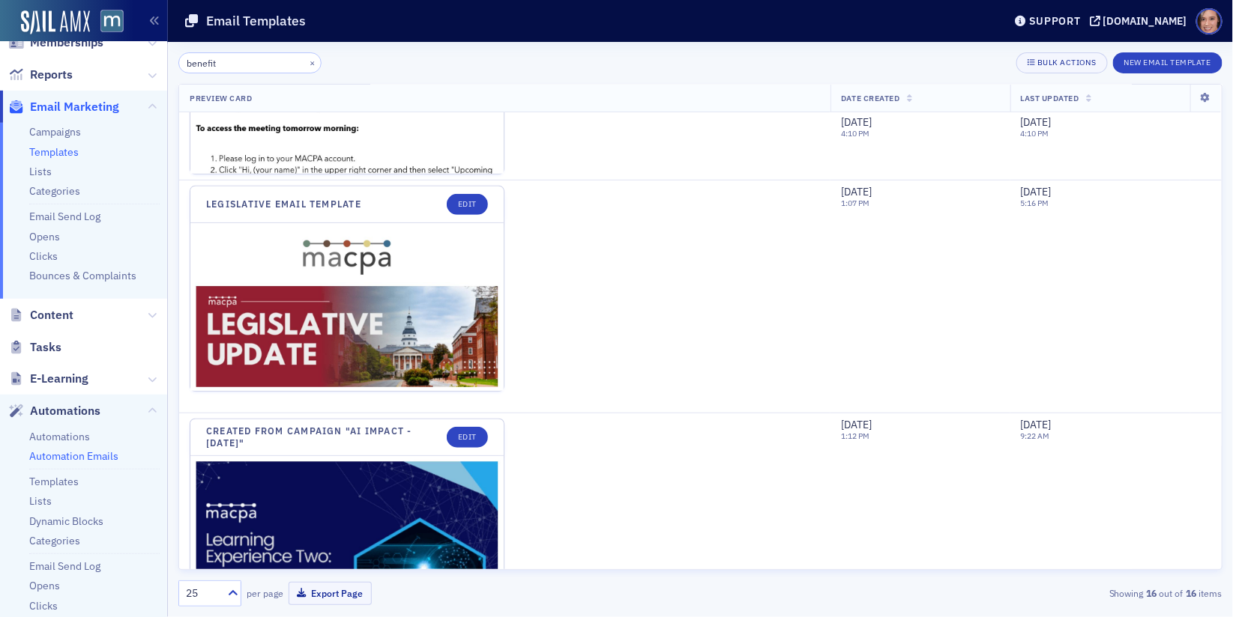
click at [87, 459] on link "Automation Emails" at bounding box center [73, 456] width 89 height 13
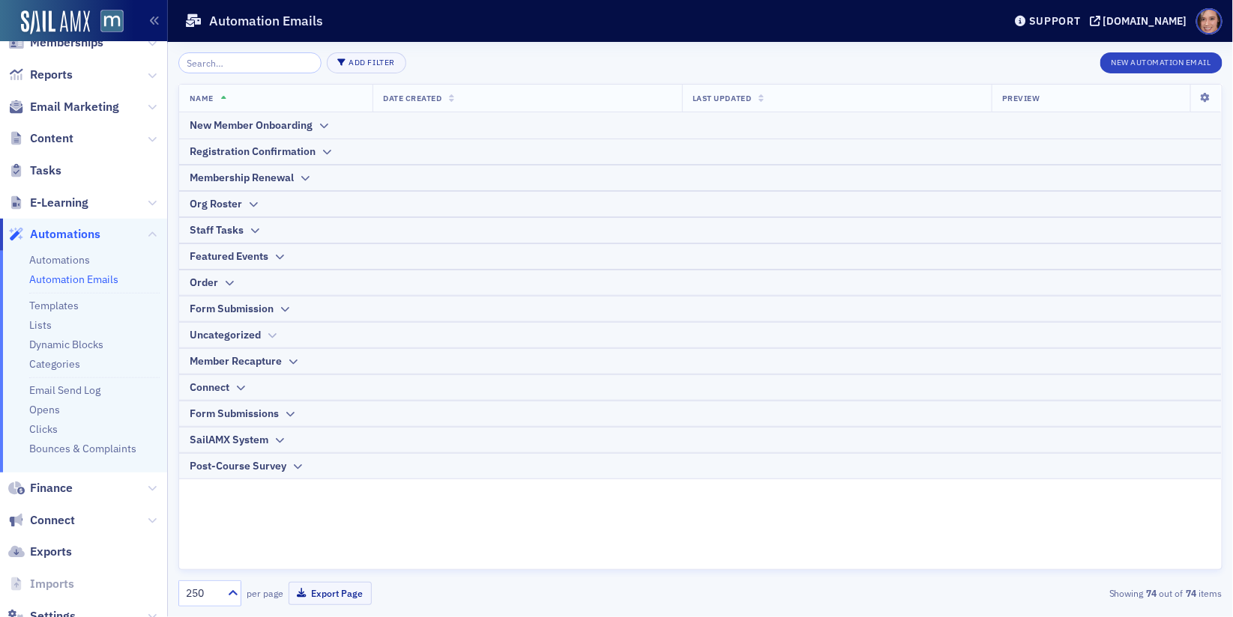
click at [285, 336] on div "Uncategorized" at bounding box center [700, 335] width 1021 height 16
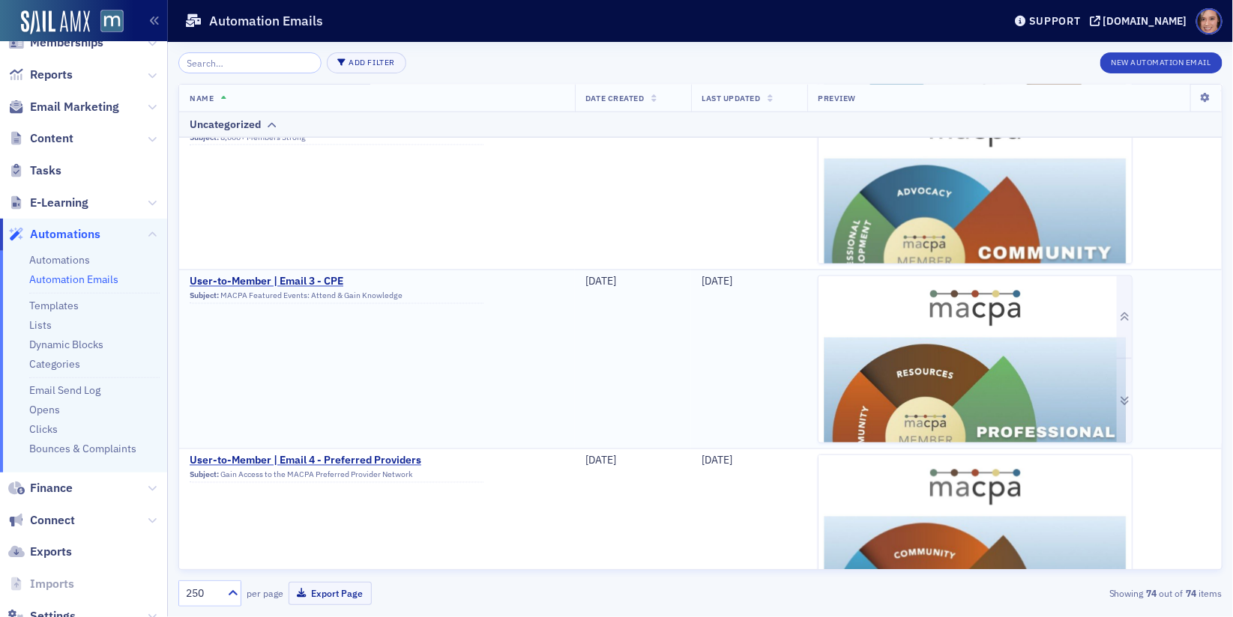
scroll to position [863, 0]
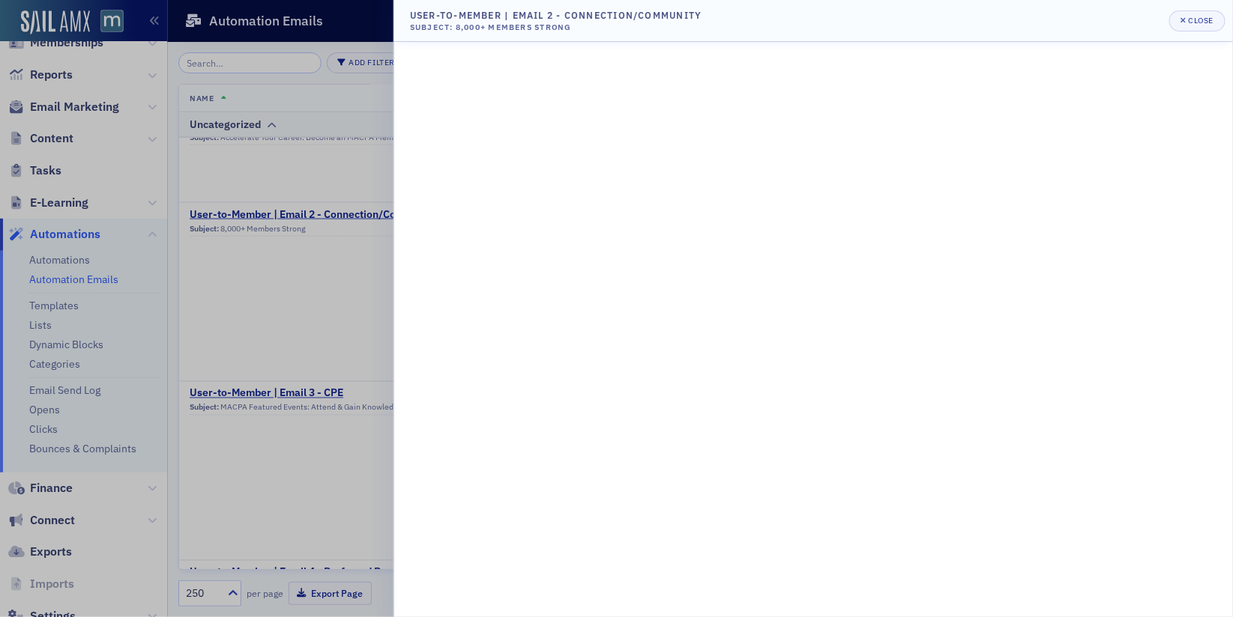
click at [335, 160] on div at bounding box center [616, 308] width 1233 height 617
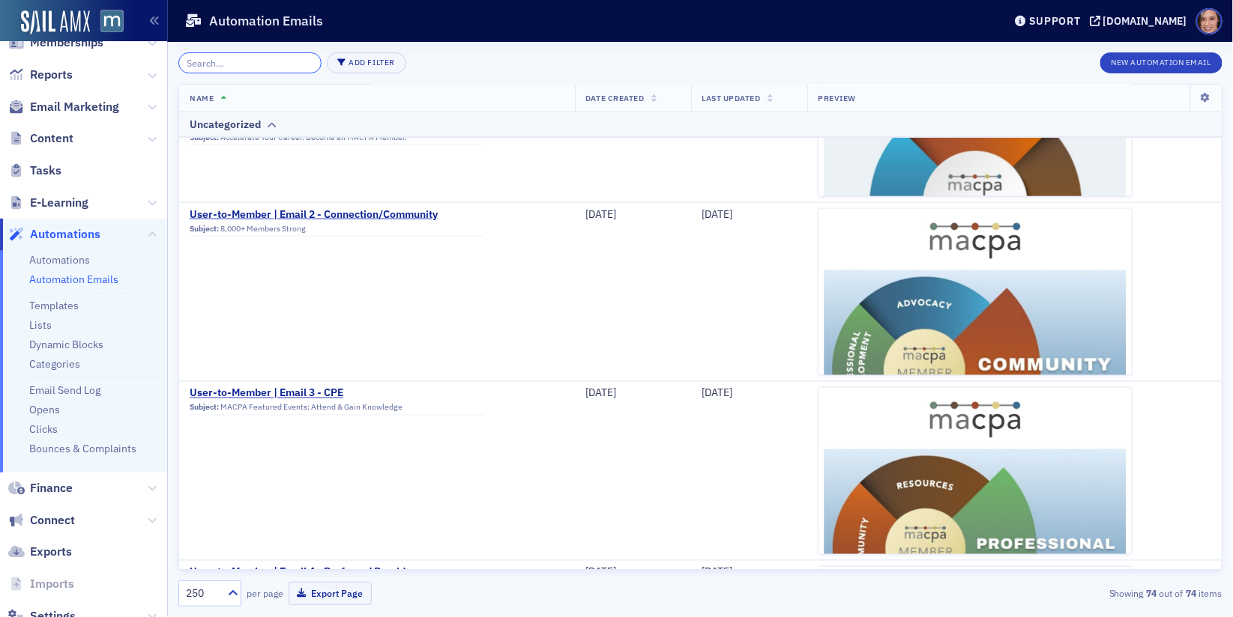
click at [211, 64] on input "search" at bounding box center [249, 62] width 143 height 21
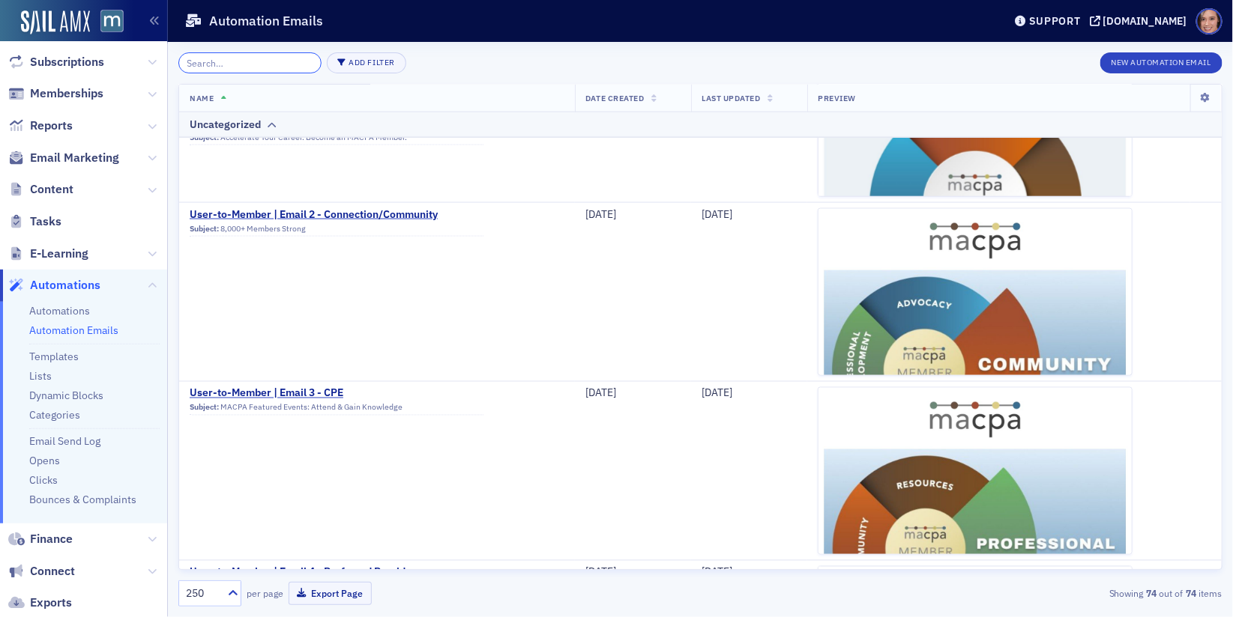
scroll to position [171, 0]
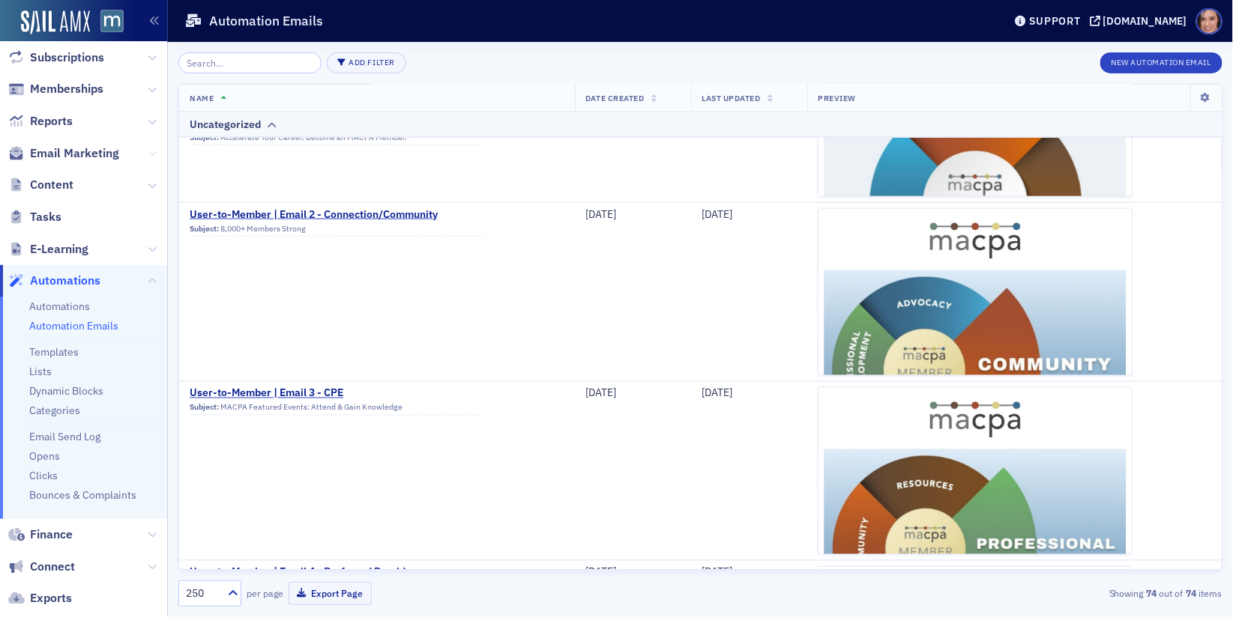
click at [149, 151] on icon at bounding box center [152, 153] width 9 height 9
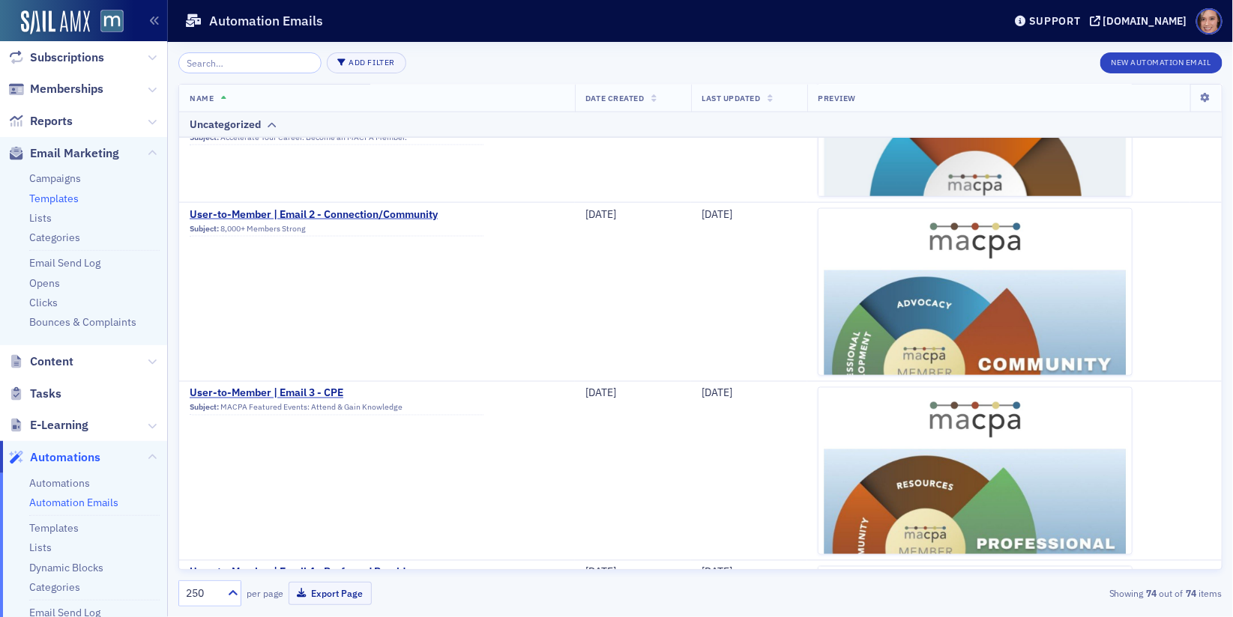
click at [58, 199] on link "Templates" at bounding box center [53, 198] width 49 height 13
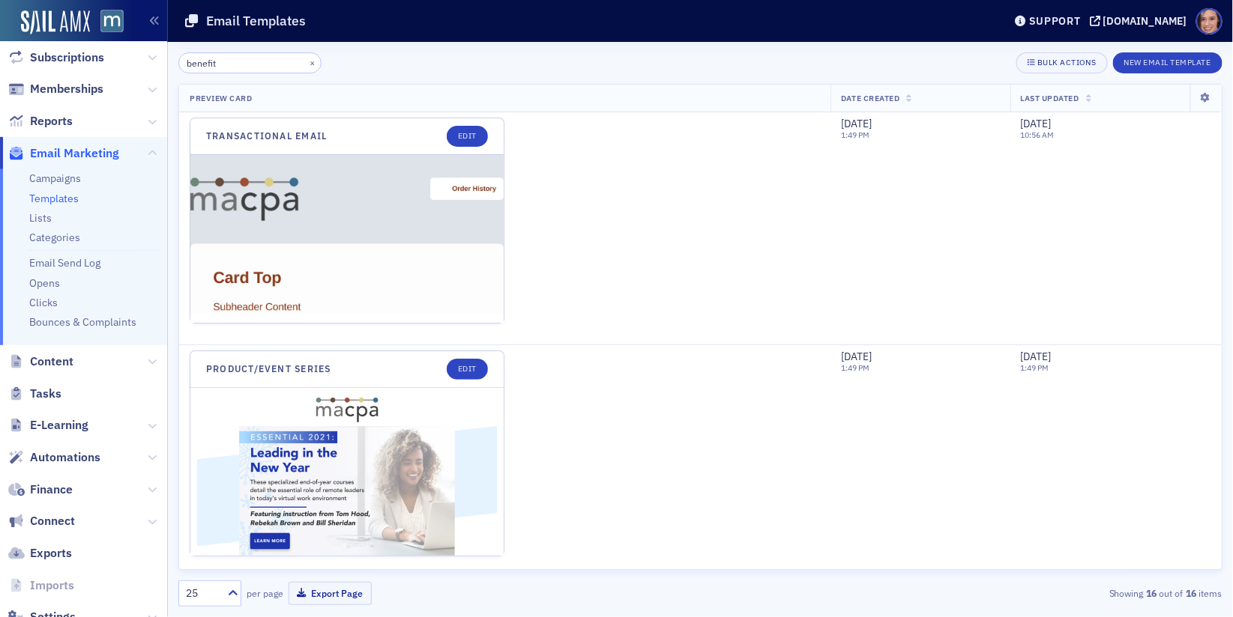
click at [244, 64] on input "benefit" at bounding box center [249, 62] width 143 height 21
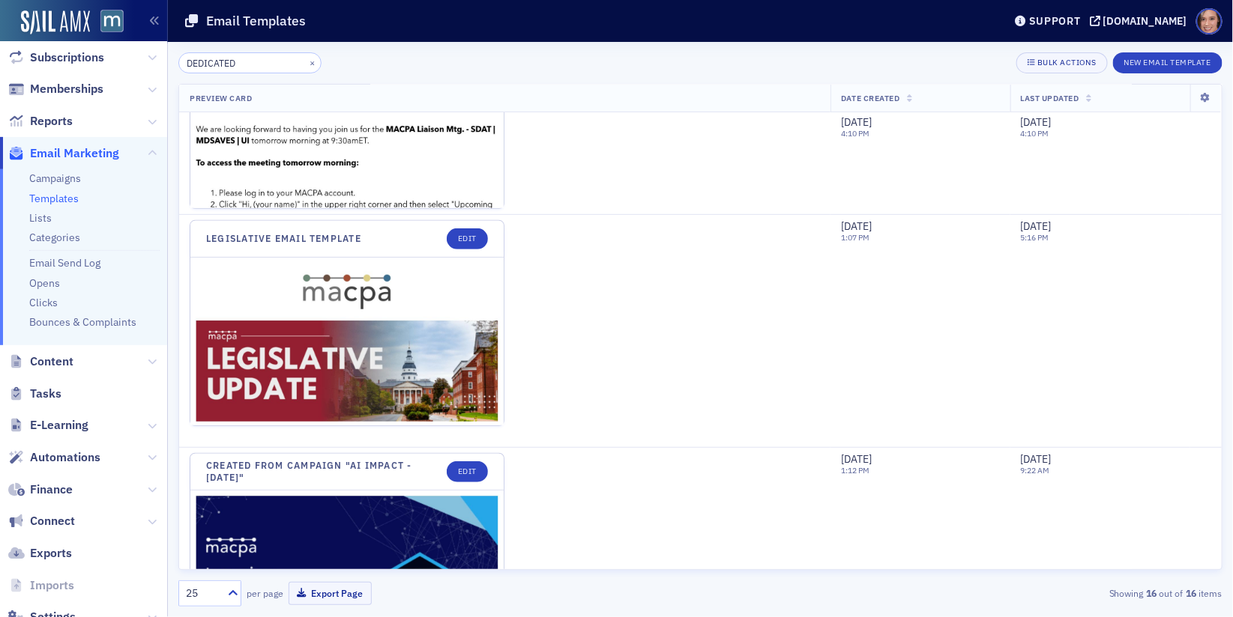
scroll to position [2468, 0]
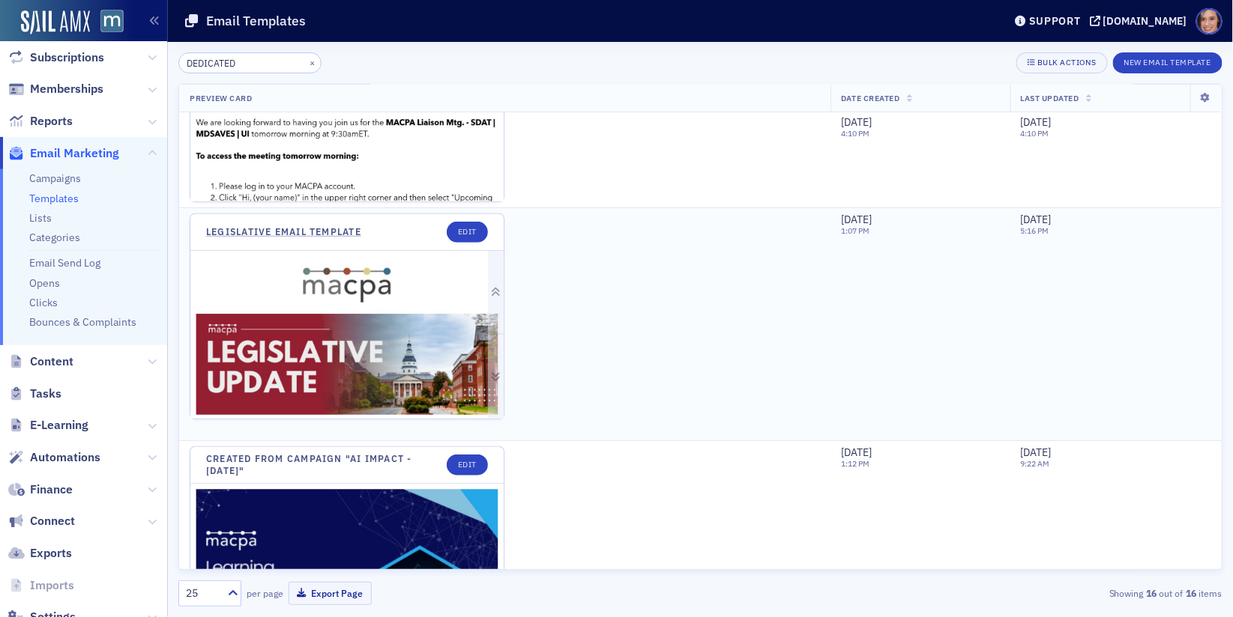
type input "DEDICATED"
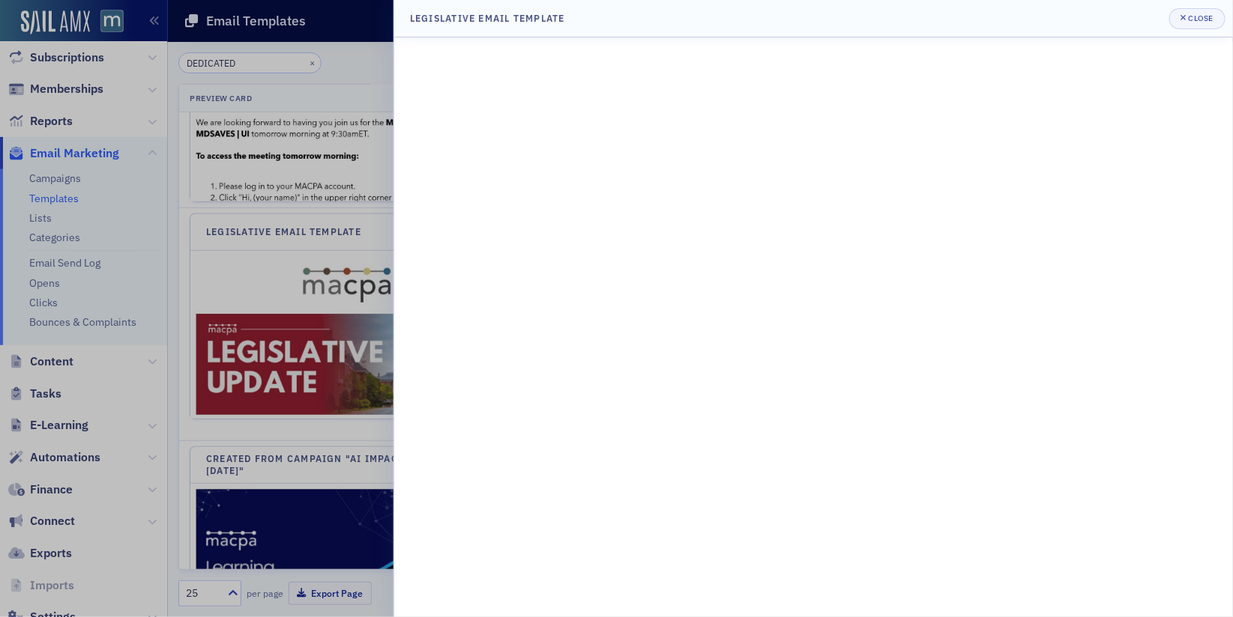
click at [318, 421] on div at bounding box center [616, 308] width 1233 height 617
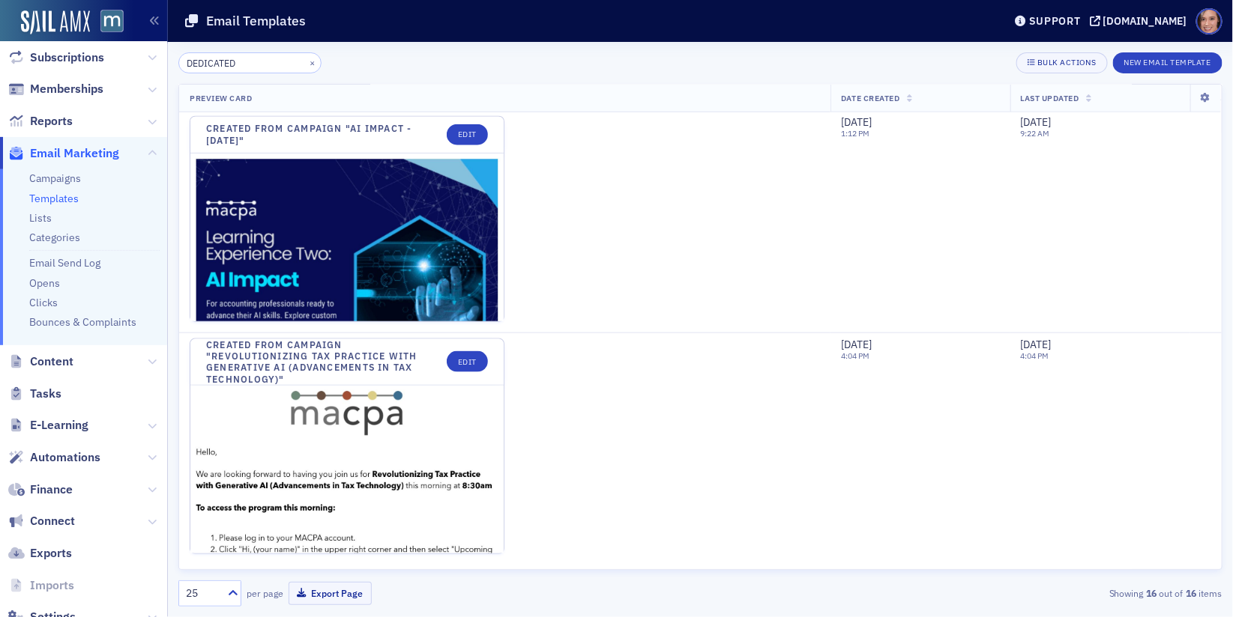
scroll to position [2383, 0]
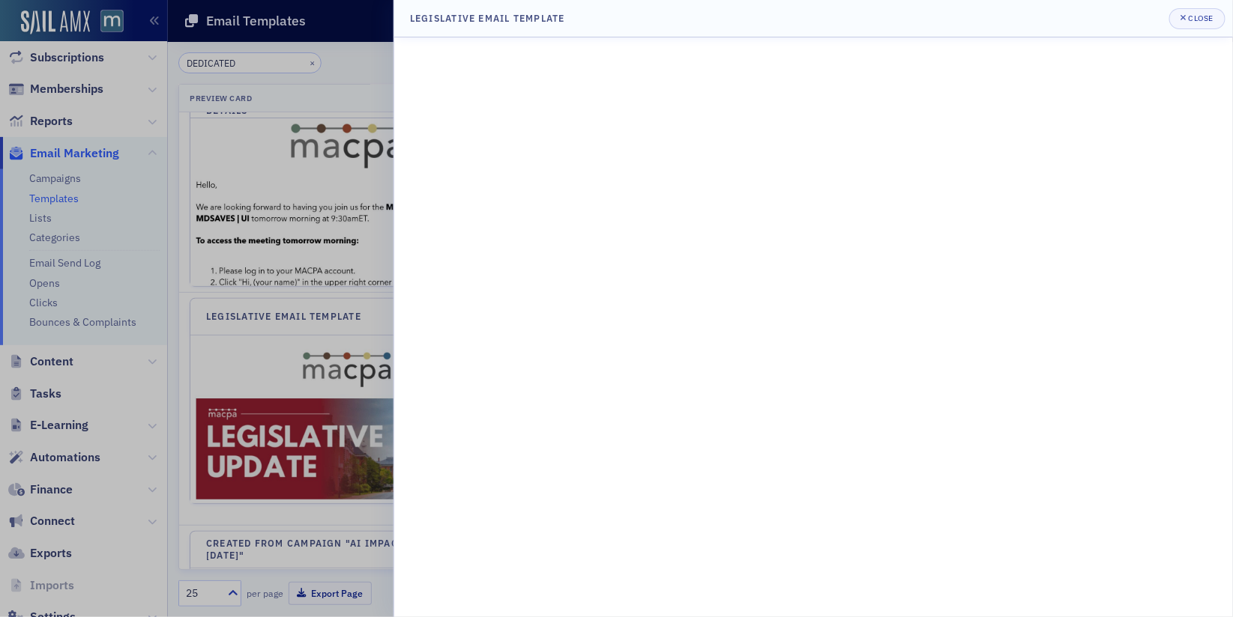
click at [276, 440] on div at bounding box center [616, 308] width 1233 height 617
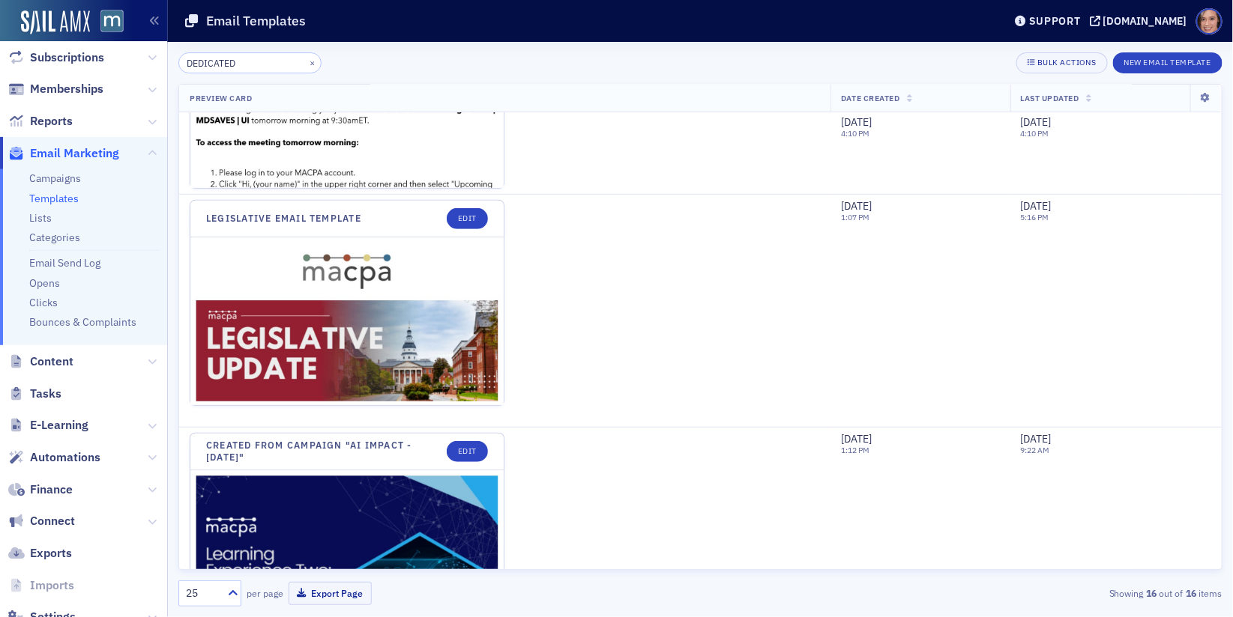
scroll to position [2456, 0]
